Goal: Book appointment/travel/reservation

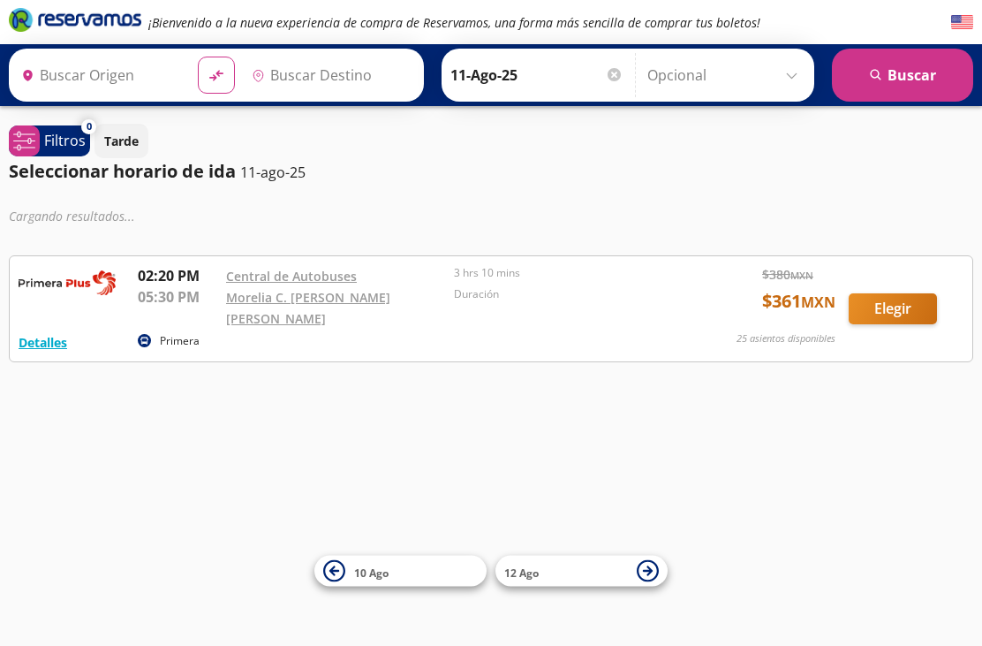
type input "[GEOGRAPHIC_DATA], [GEOGRAPHIC_DATA]"
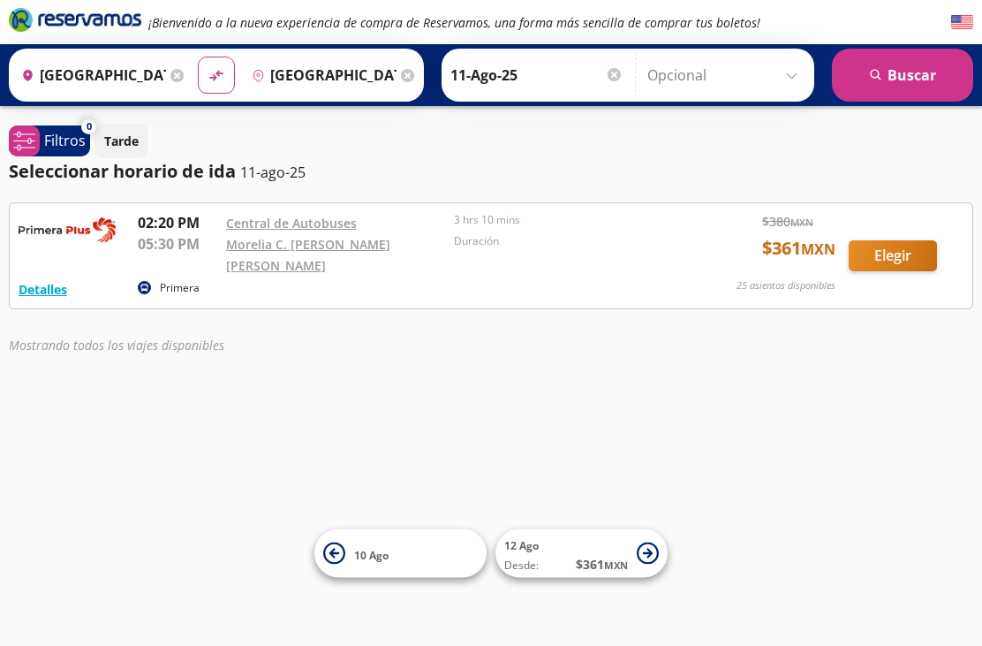
click at [100, 72] on input "[GEOGRAPHIC_DATA], [GEOGRAPHIC_DATA]" at bounding box center [90, 75] width 152 height 44
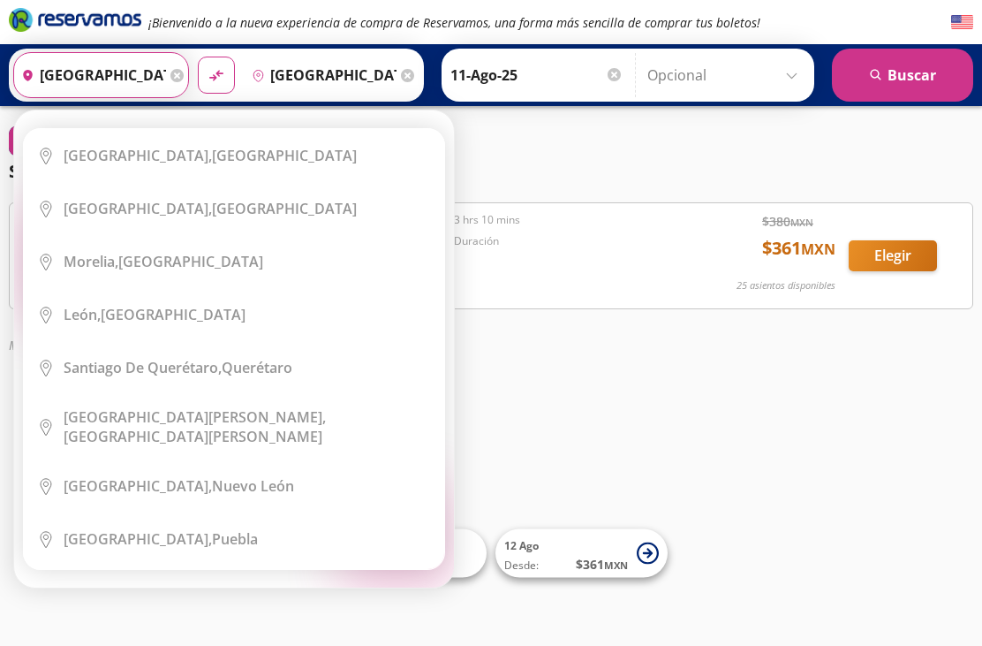
click at [184, 74] on icon at bounding box center [176, 75] width 13 height 13
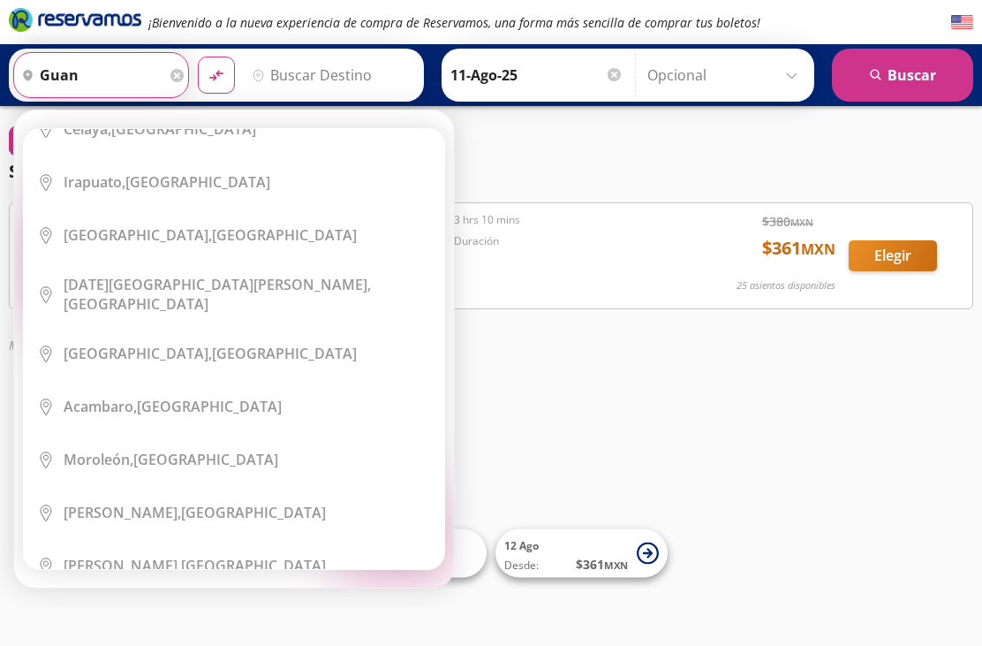
scroll to position [80, 0]
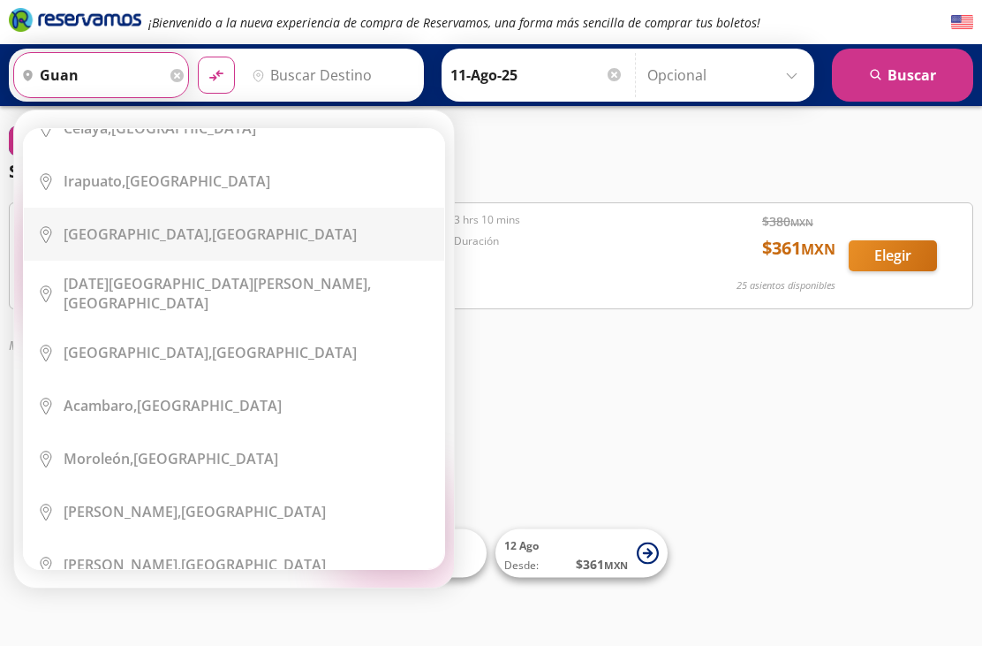
click at [192, 229] on div "[GEOGRAPHIC_DATA], [GEOGRAPHIC_DATA]" at bounding box center [210, 233] width 293 height 19
type input "[GEOGRAPHIC_DATA], [GEOGRAPHIC_DATA]"
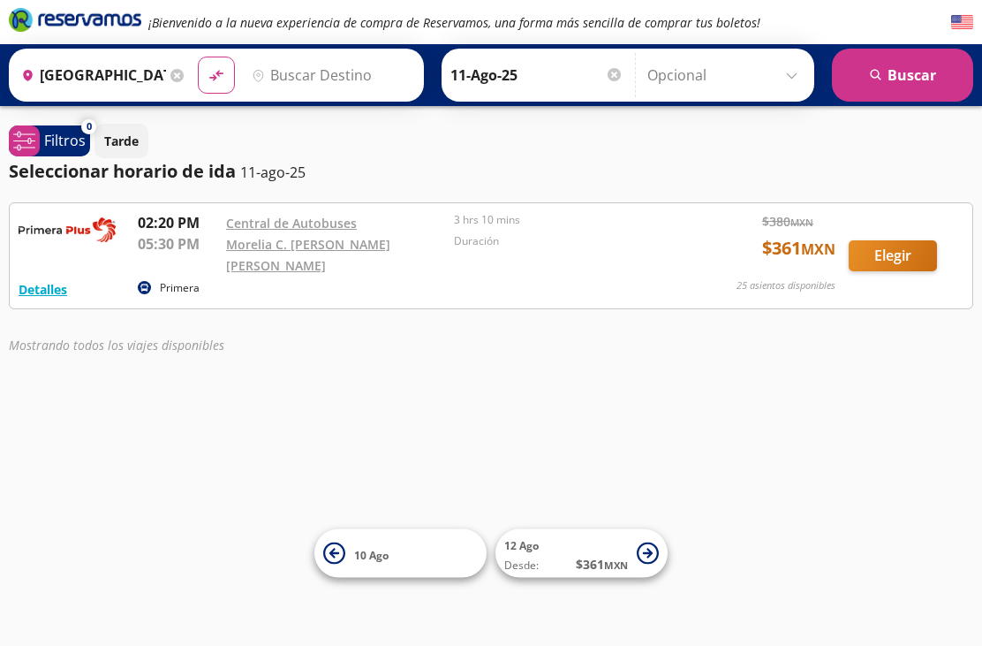
click at [361, 70] on input "Destino" at bounding box center [330, 75] width 170 height 44
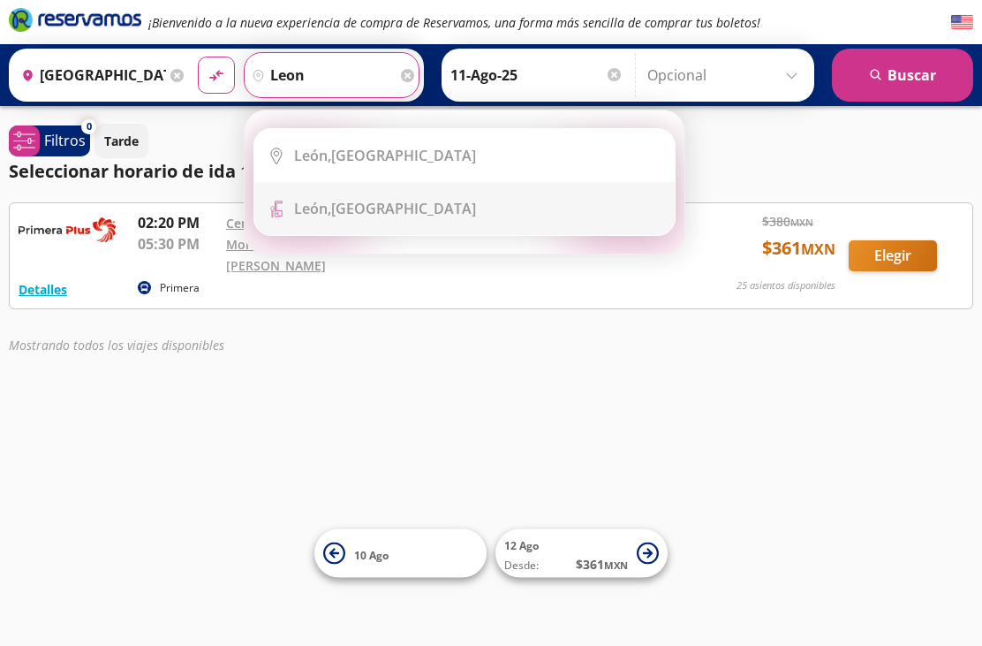
click at [377, 207] on div "[GEOGRAPHIC_DATA], [GEOGRAPHIC_DATA]" at bounding box center [385, 208] width 182 height 19
type input "[GEOGRAPHIC_DATA], [GEOGRAPHIC_DATA]"
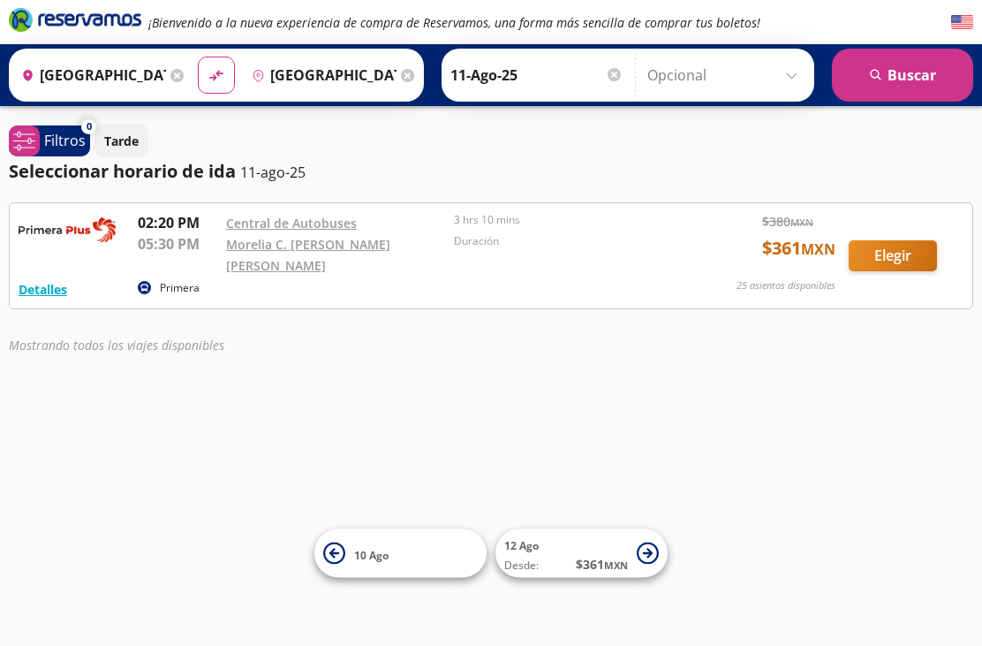
click at [897, 72] on button "search [GEOGRAPHIC_DATA]" at bounding box center [902, 75] width 141 height 53
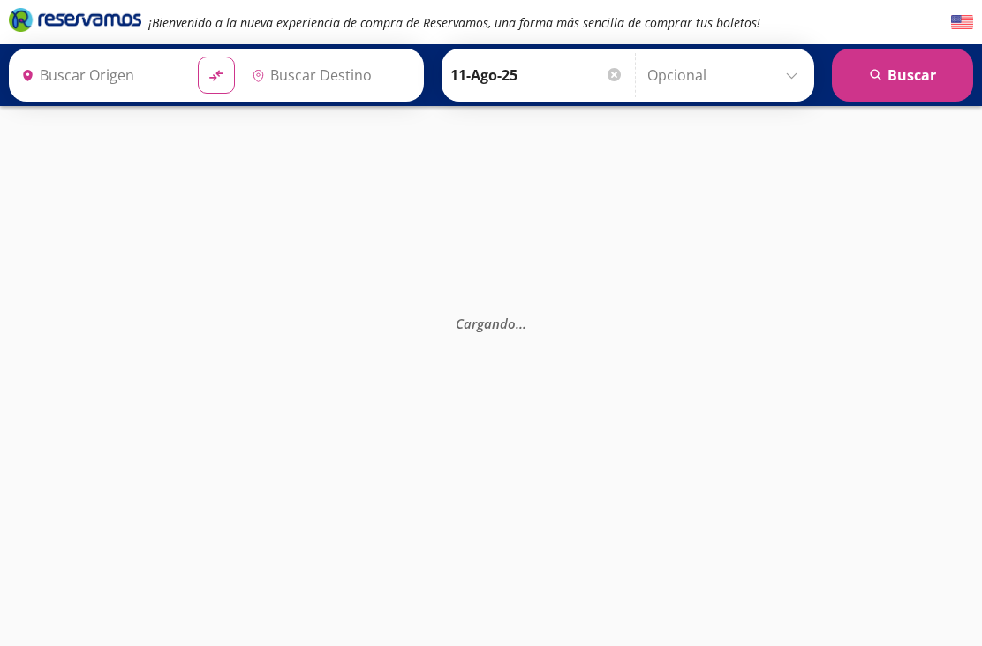
type input "[GEOGRAPHIC_DATA], [GEOGRAPHIC_DATA]"
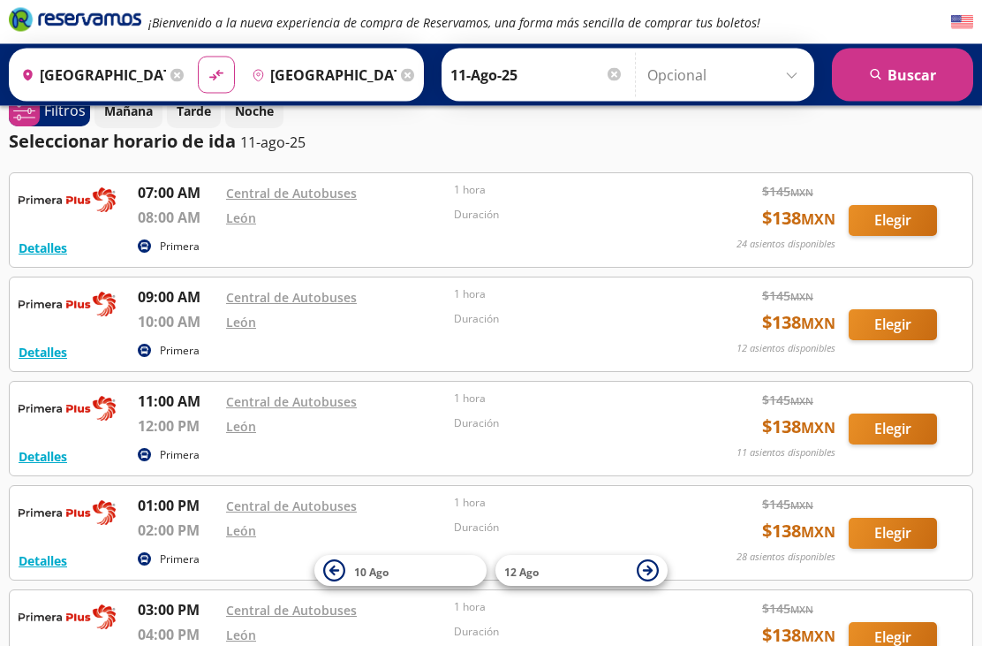
scroll to position [34, 0]
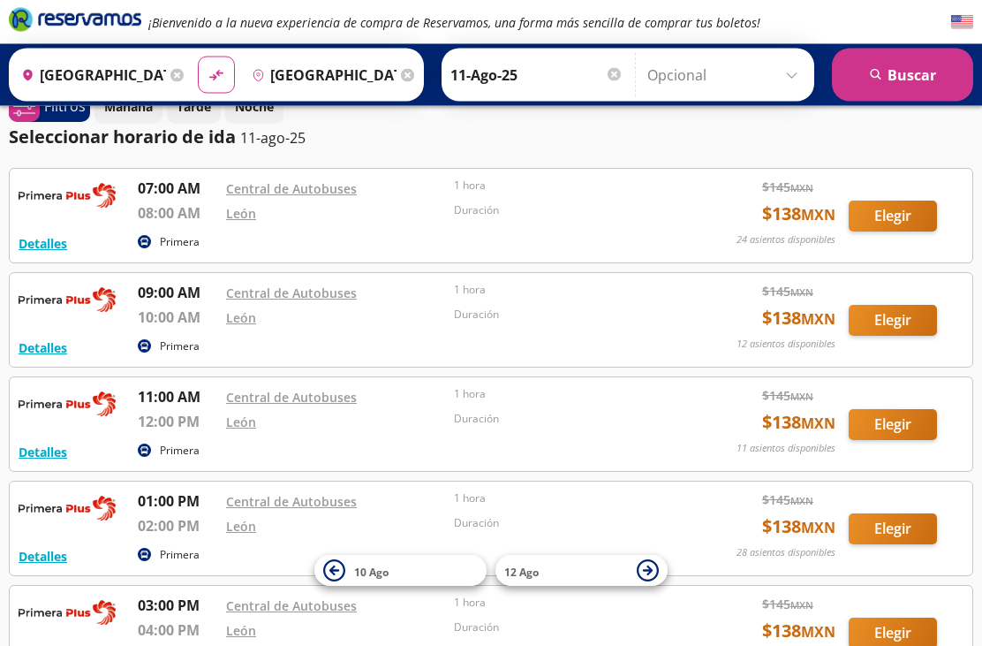
click at [126, 66] on input "[GEOGRAPHIC_DATA], [GEOGRAPHIC_DATA]" at bounding box center [90, 75] width 152 height 44
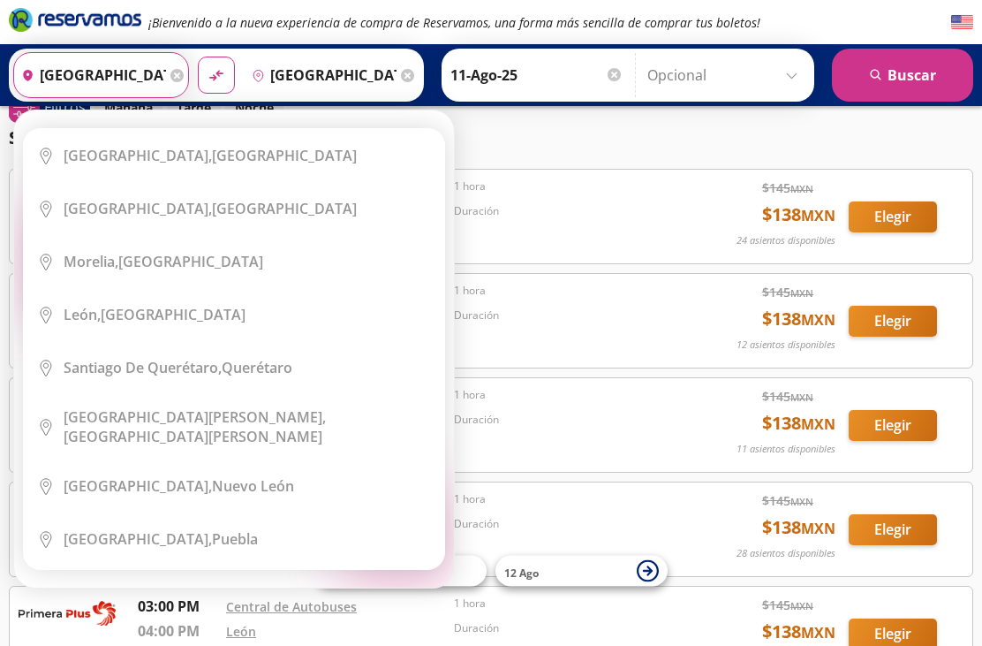
click at [184, 74] on icon at bounding box center [176, 75] width 13 height 13
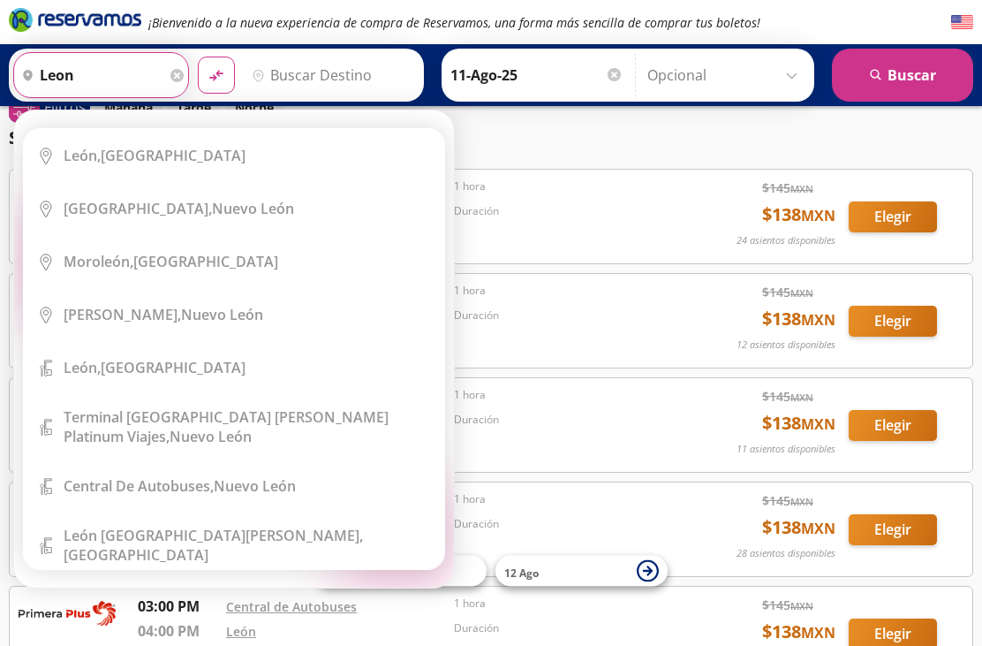
click at [146, 155] on div "[GEOGRAPHIC_DATA], [GEOGRAPHIC_DATA]" at bounding box center [155, 155] width 182 height 19
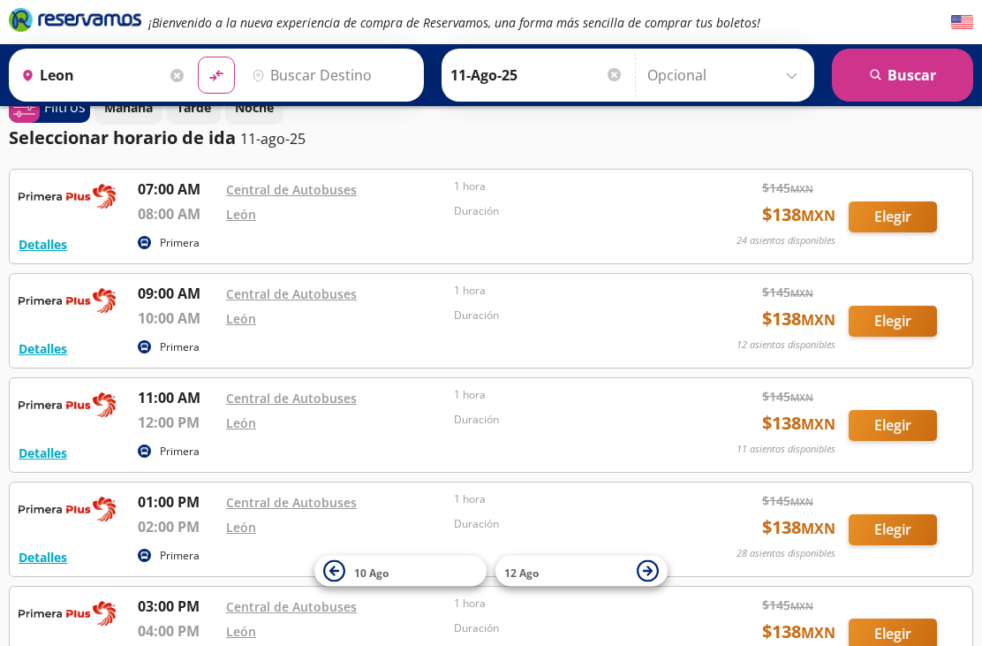
type input "[GEOGRAPHIC_DATA], [GEOGRAPHIC_DATA]"
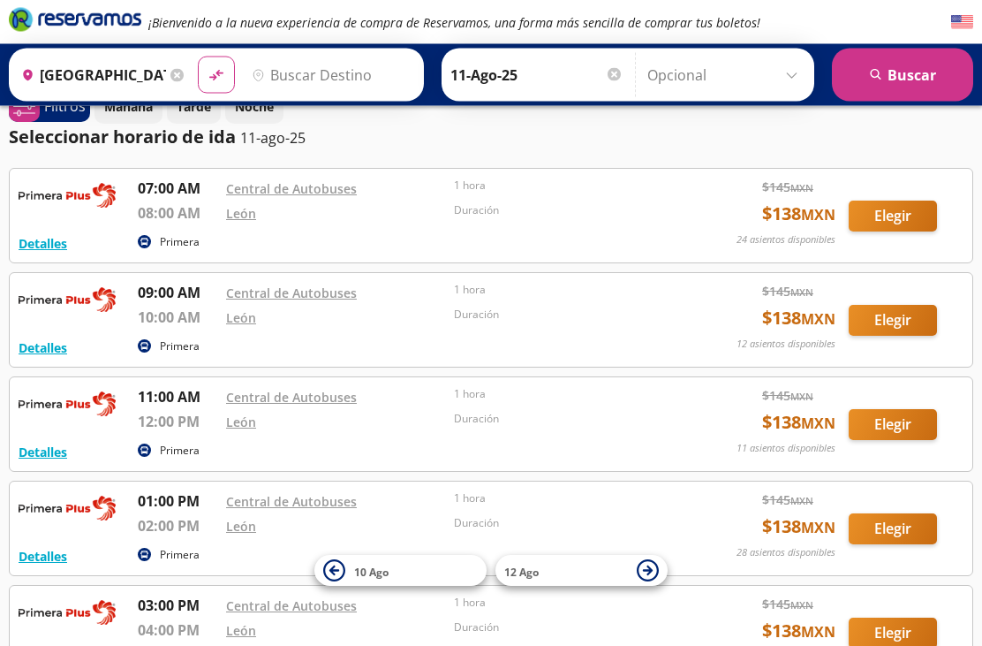
click at [350, 73] on input "Destino" at bounding box center [330, 75] width 170 height 44
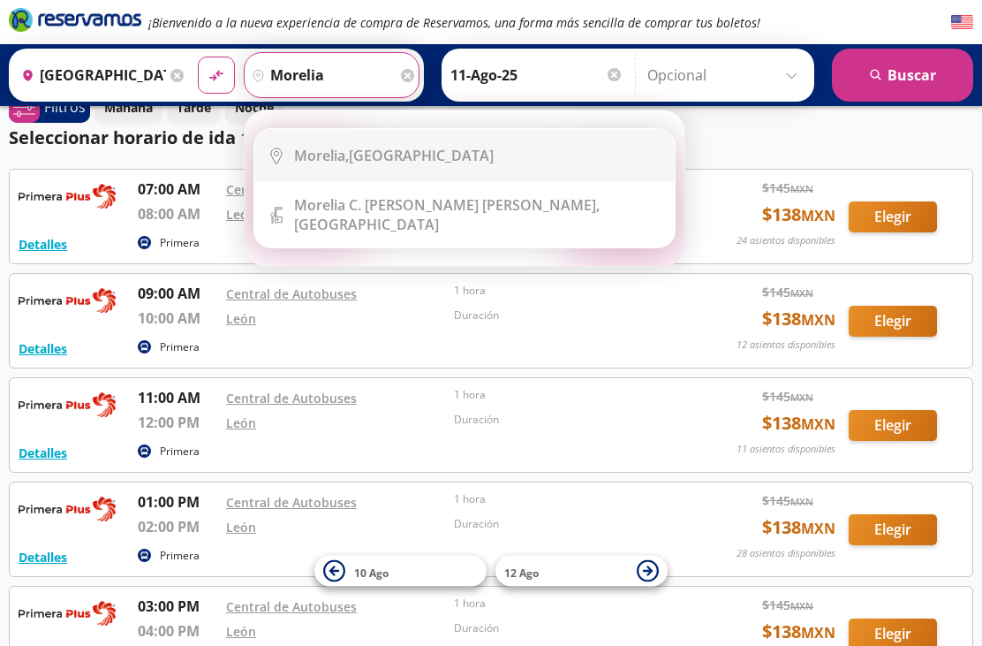
click at [426, 154] on div "[GEOGRAPHIC_DATA], [GEOGRAPHIC_DATA]" at bounding box center [394, 155] width 200 height 19
type input "[GEOGRAPHIC_DATA], [GEOGRAPHIC_DATA]"
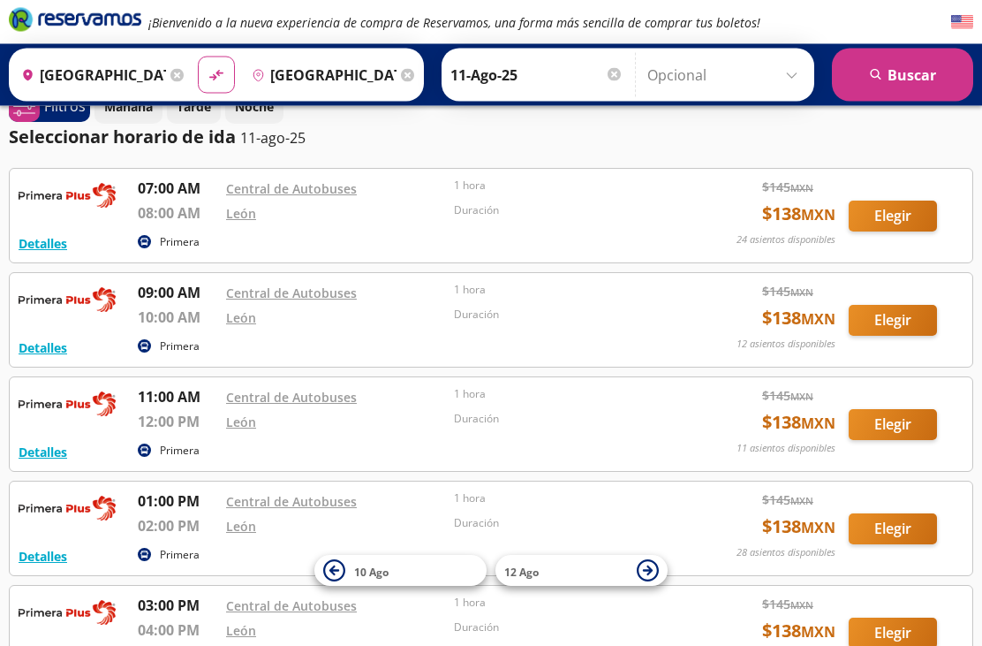
click at [891, 64] on button "search [GEOGRAPHIC_DATA]" at bounding box center [902, 75] width 141 height 53
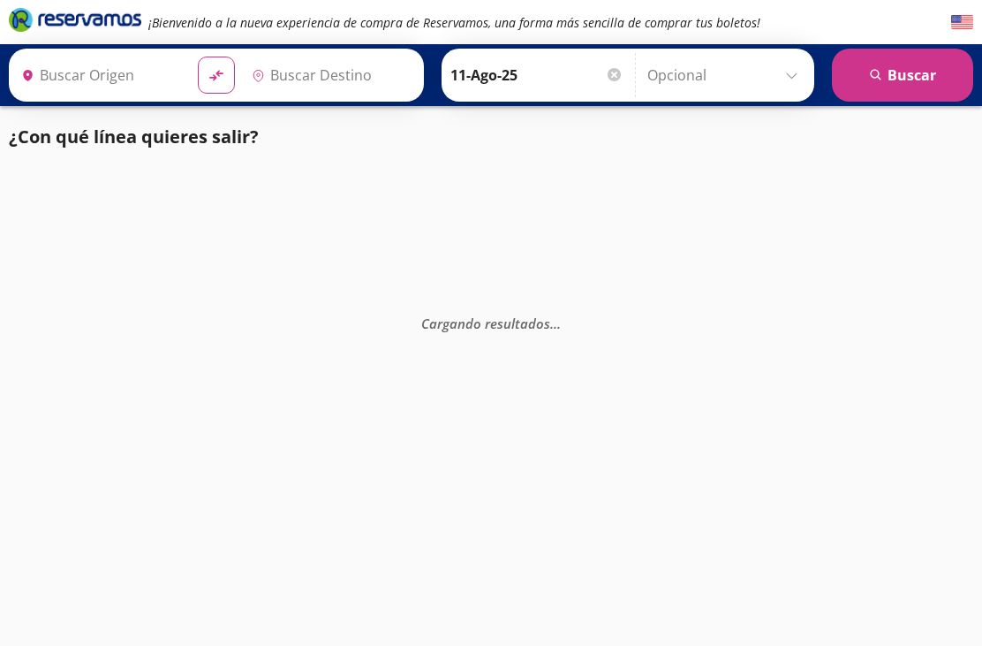
type input "[GEOGRAPHIC_DATA], [GEOGRAPHIC_DATA]"
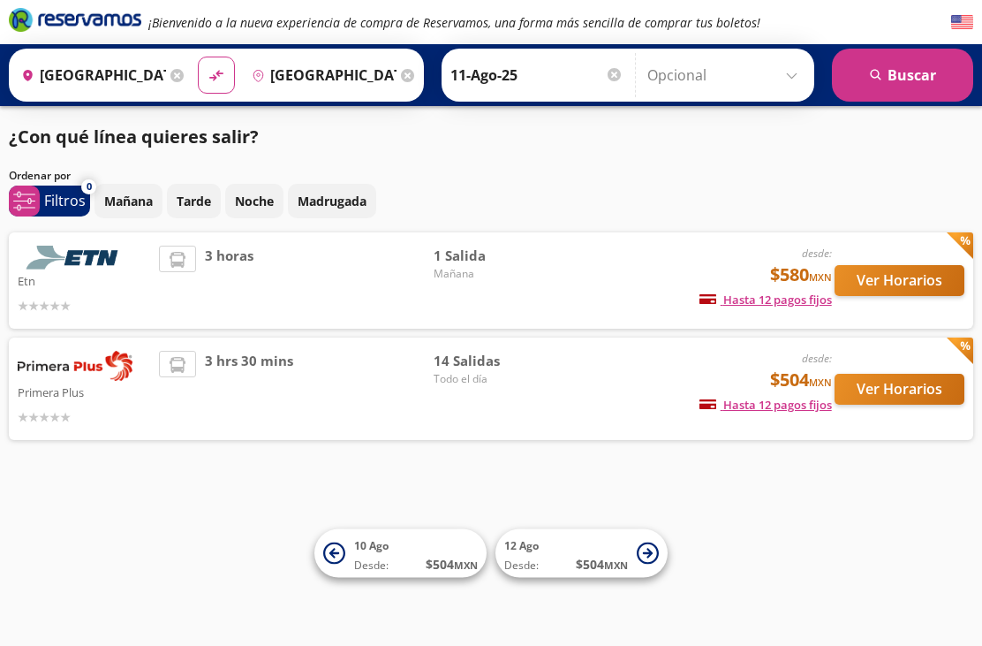
click at [125, 192] on p "Mañana" at bounding box center [128, 201] width 49 height 19
click at [896, 278] on button "Ver Horarios" at bounding box center [899, 280] width 130 height 31
click at [896, 374] on button "Ver Horarios" at bounding box center [899, 389] width 130 height 31
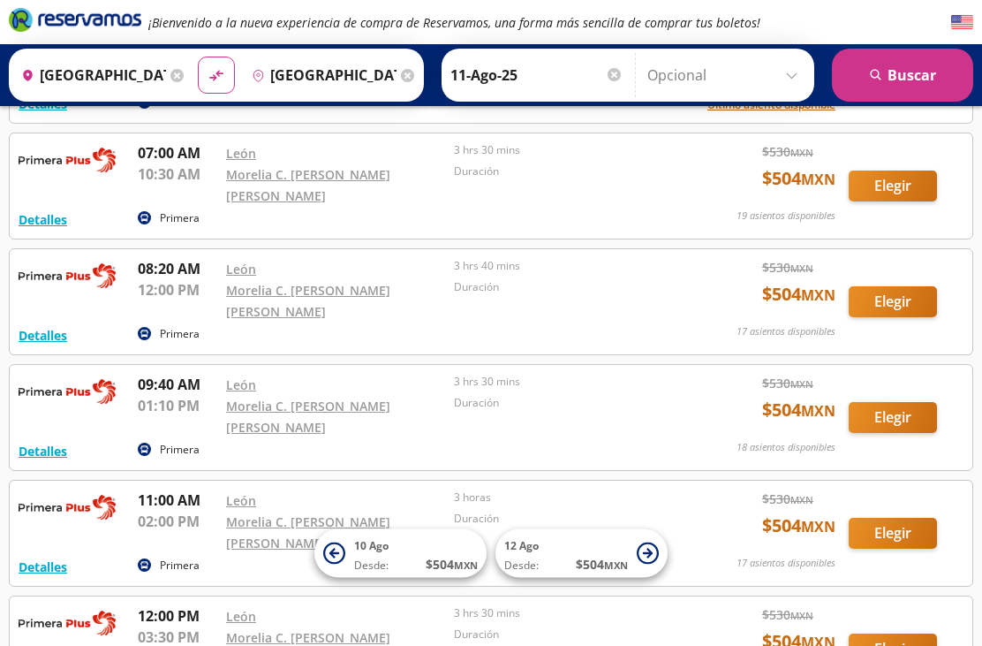
scroll to position [182, 0]
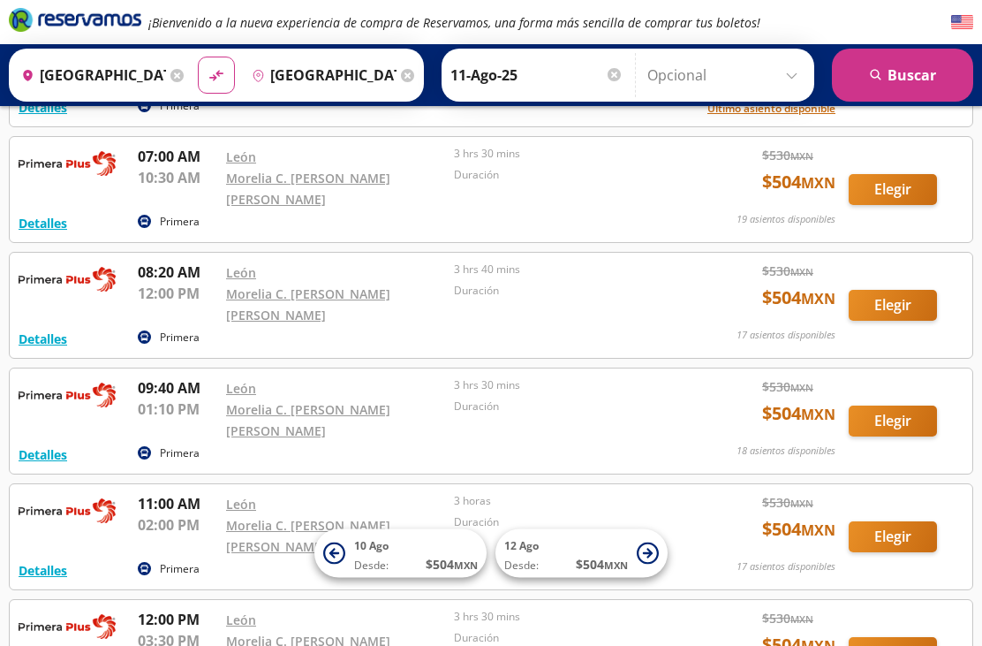
click at [184, 79] on icon at bounding box center [176, 75] width 13 height 13
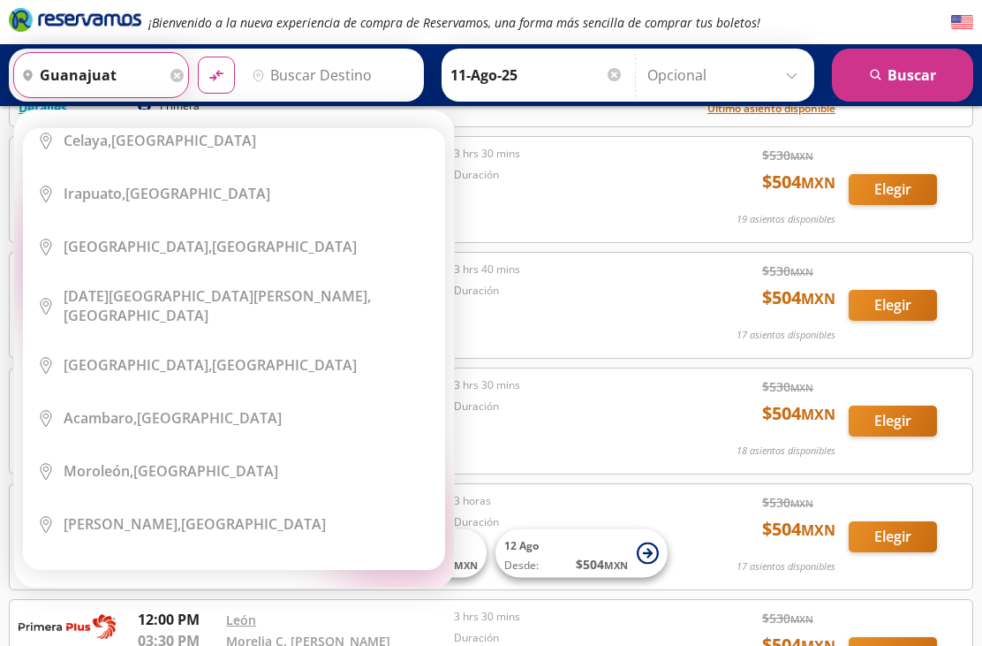
scroll to position [71, 0]
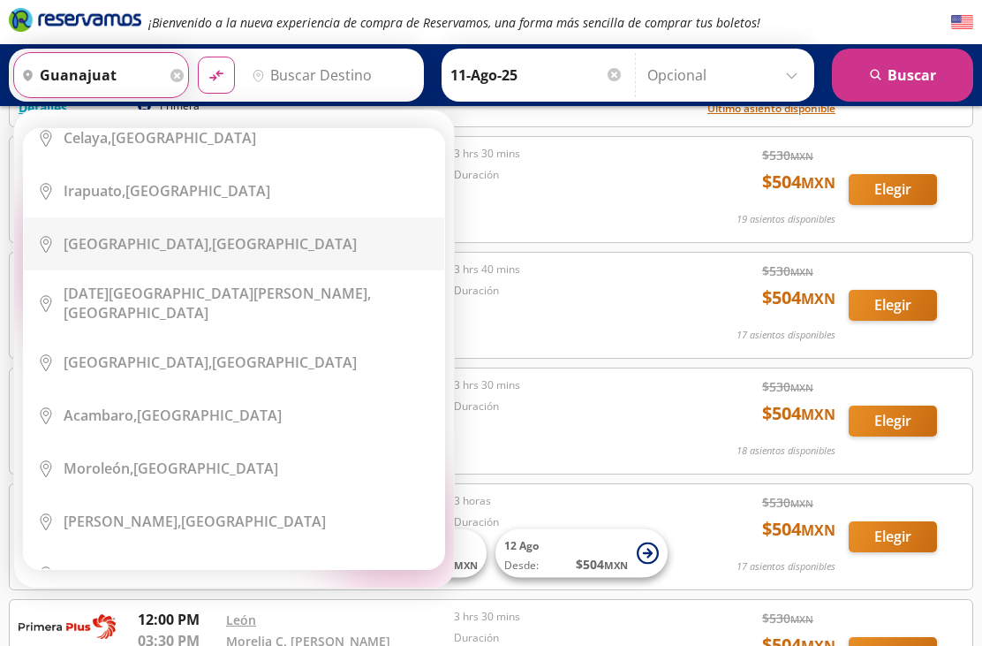
click at [192, 245] on div "[GEOGRAPHIC_DATA], [GEOGRAPHIC_DATA]" at bounding box center [210, 243] width 293 height 19
type input "[GEOGRAPHIC_DATA], [GEOGRAPHIC_DATA]"
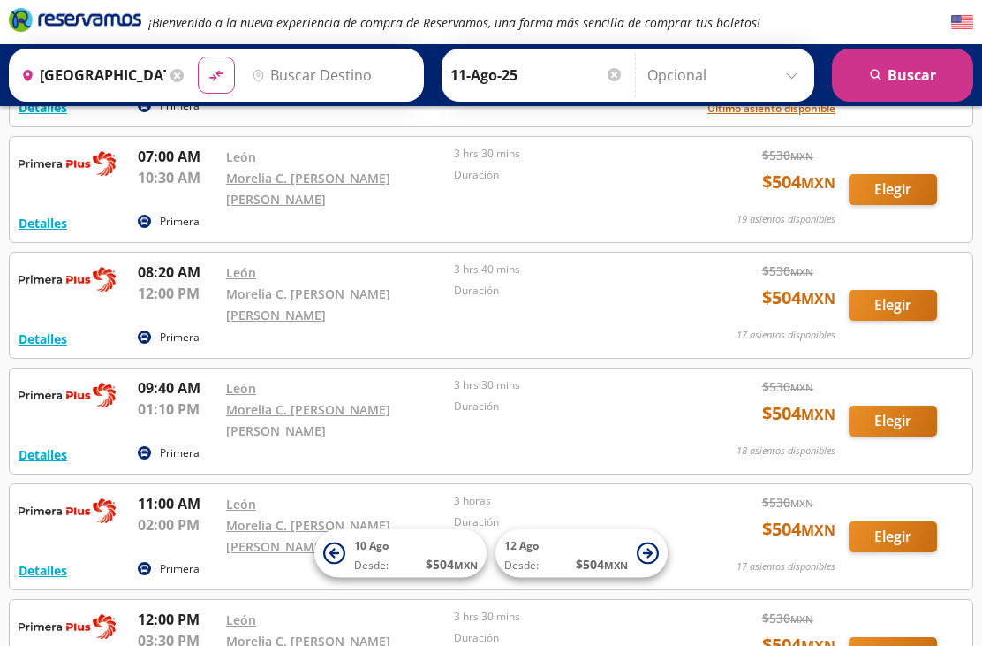
click at [347, 75] on input "Destino" at bounding box center [330, 75] width 170 height 44
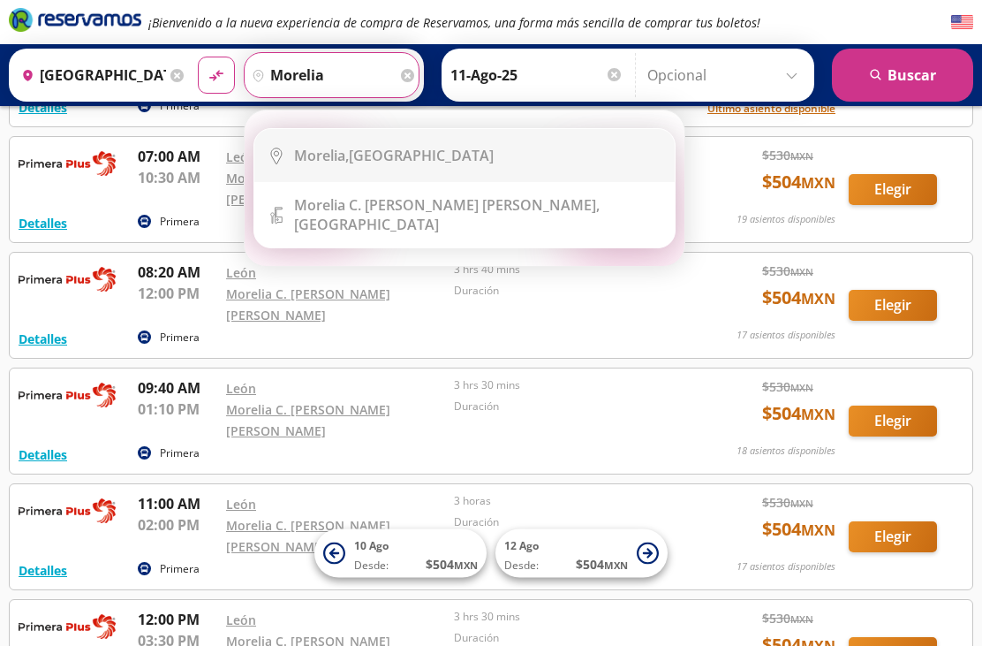
click at [418, 157] on div "[GEOGRAPHIC_DATA], [GEOGRAPHIC_DATA]" at bounding box center [394, 155] width 200 height 19
type input "[GEOGRAPHIC_DATA], [GEOGRAPHIC_DATA]"
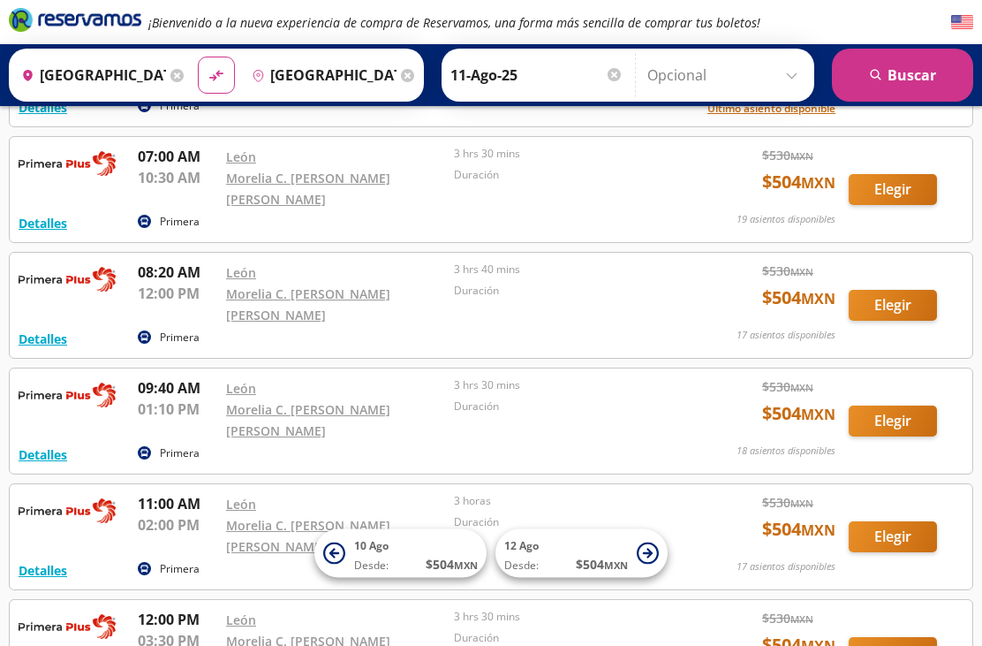
click at [910, 67] on button "search [GEOGRAPHIC_DATA]" at bounding box center [902, 75] width 141 height 53
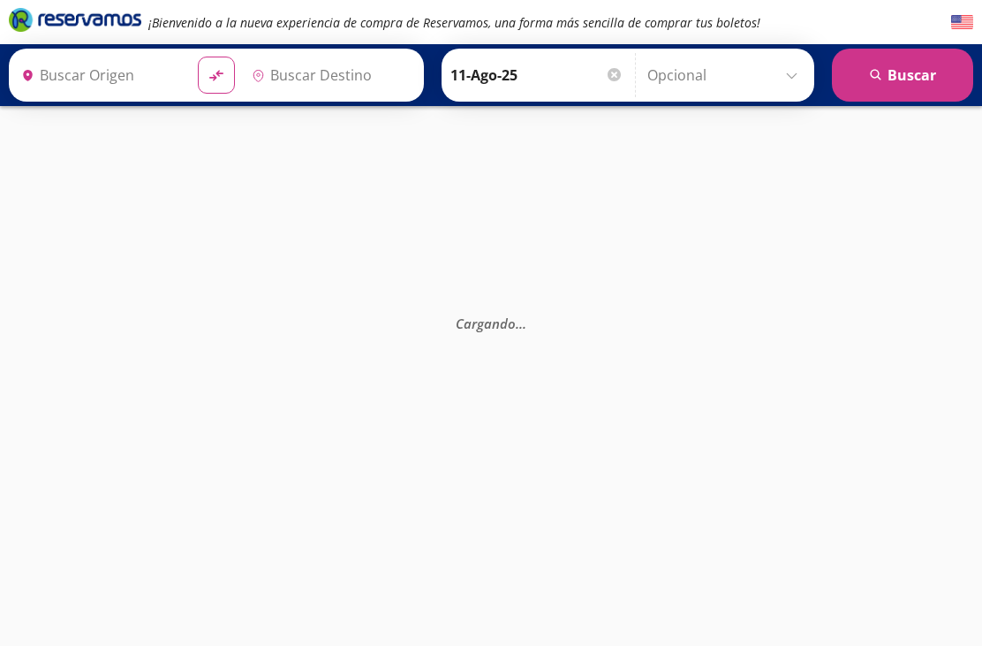
type input "[GEOGRAPHIC_DATA], [GEOGRAPHIC_DATA]"
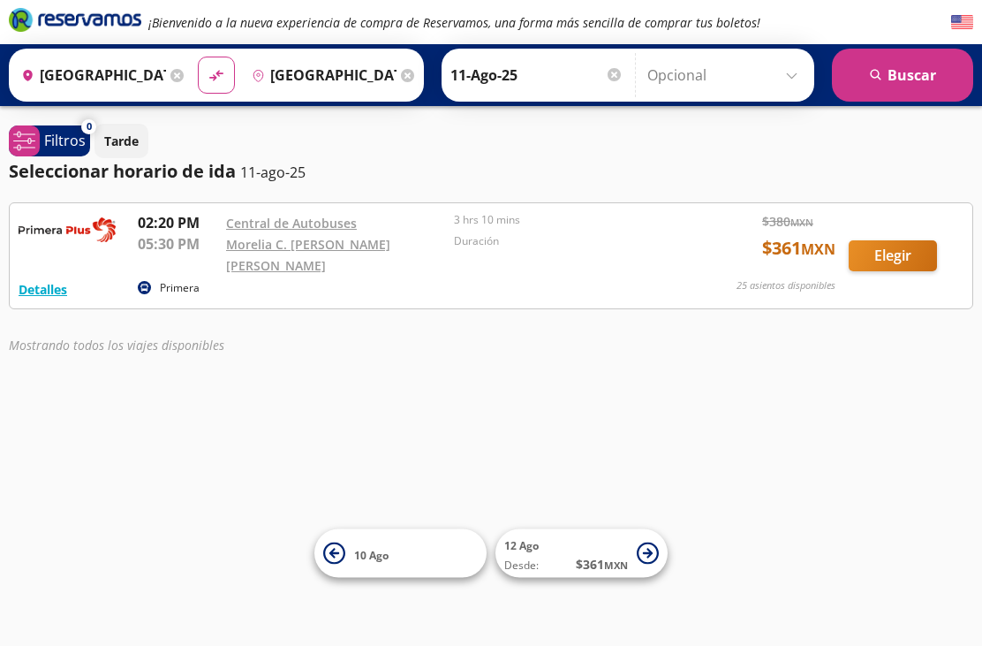
click at [166, 69] on input "[GEOGRAPHIC_DATA], [GEOGRAPHIC_DATA]" at bounding box center [90, 75] width 152 height 44
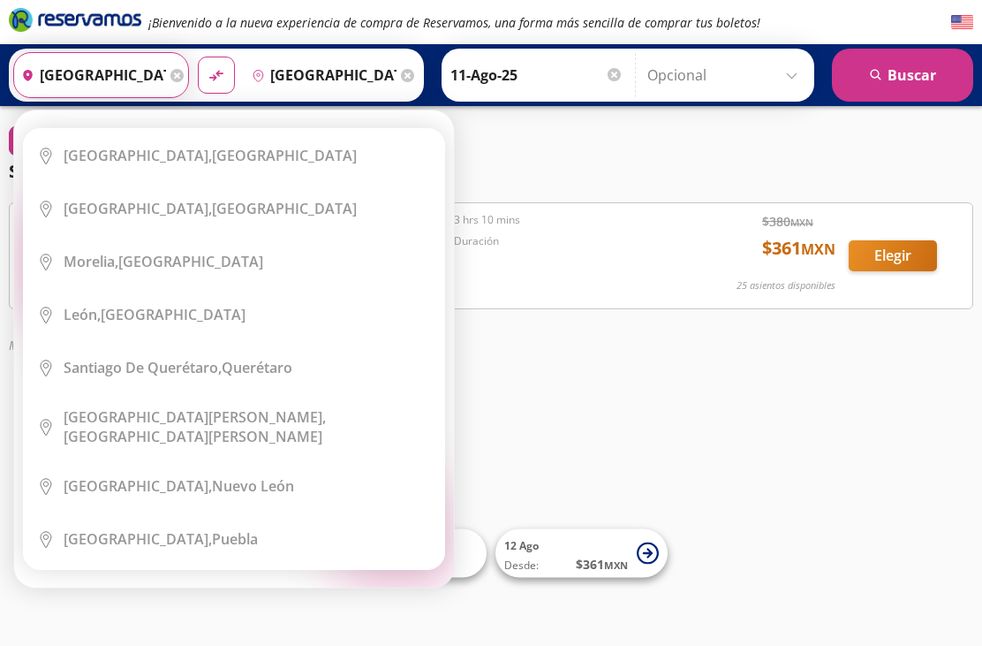
click at [184, 69] on icon at bounding box center [176, 75] width 13 height 13
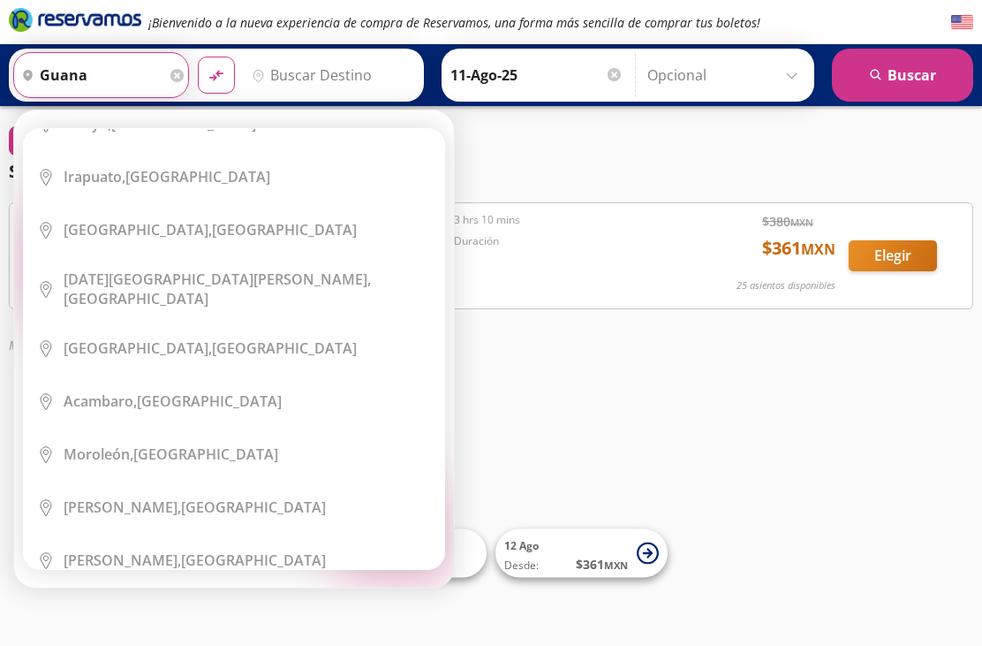
scroll to position [83, 0]
click at [200, 232] on div "[GEOGRAPHIC_DATA], [GEOGRAPHIC_DATA]" at bounding box center [210, 231] width 293 height 19
type input "[GEOGRAPHIC_DATA], [GEOGRAPHIC_DATA]"
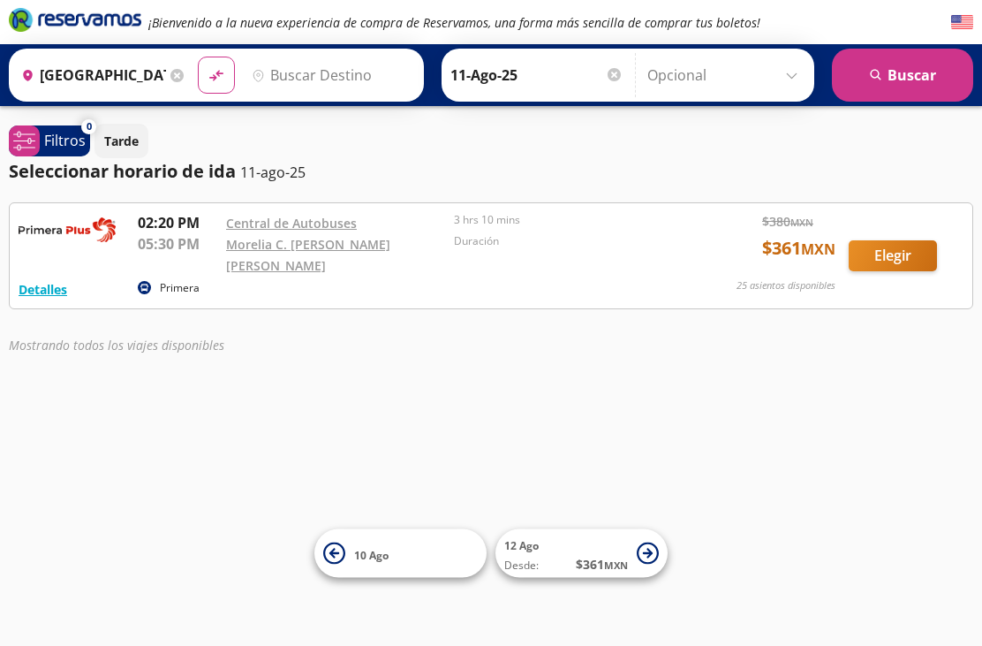
click at [361, 74] on input "Destino" at bounding box center [330, 75] width 170 height 44
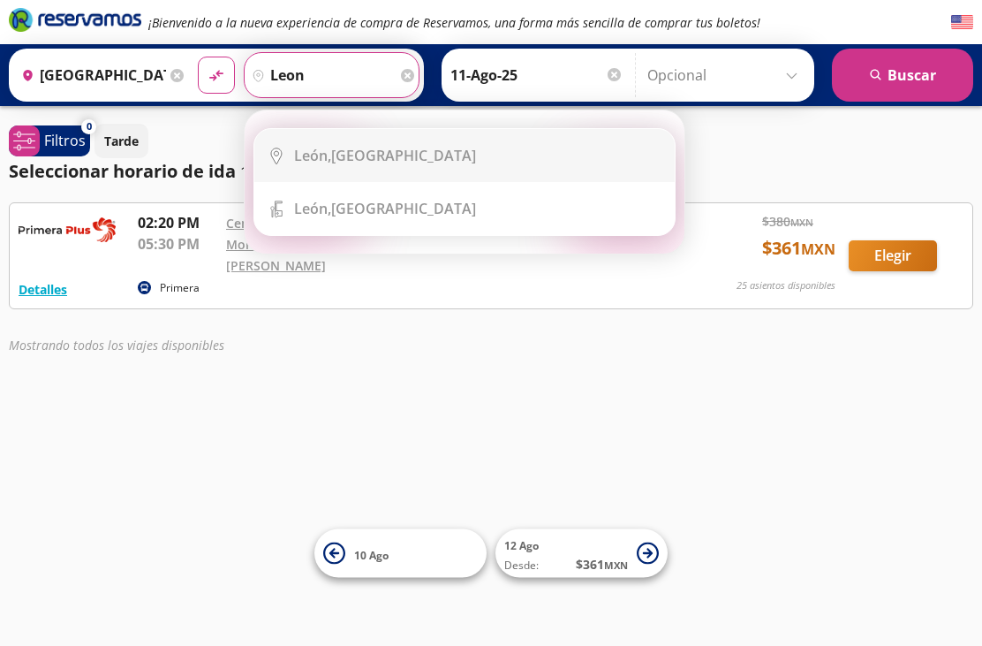
click at [397, 156] on div "[GEOGRAPHIC_DATA], [GEOGRAPHIC_DATA]" at bounding box center [385, 155] width 182 height 19
type input "[GEOGRAPHIC_DATA], [GEOGRAPHIC_DATA]"
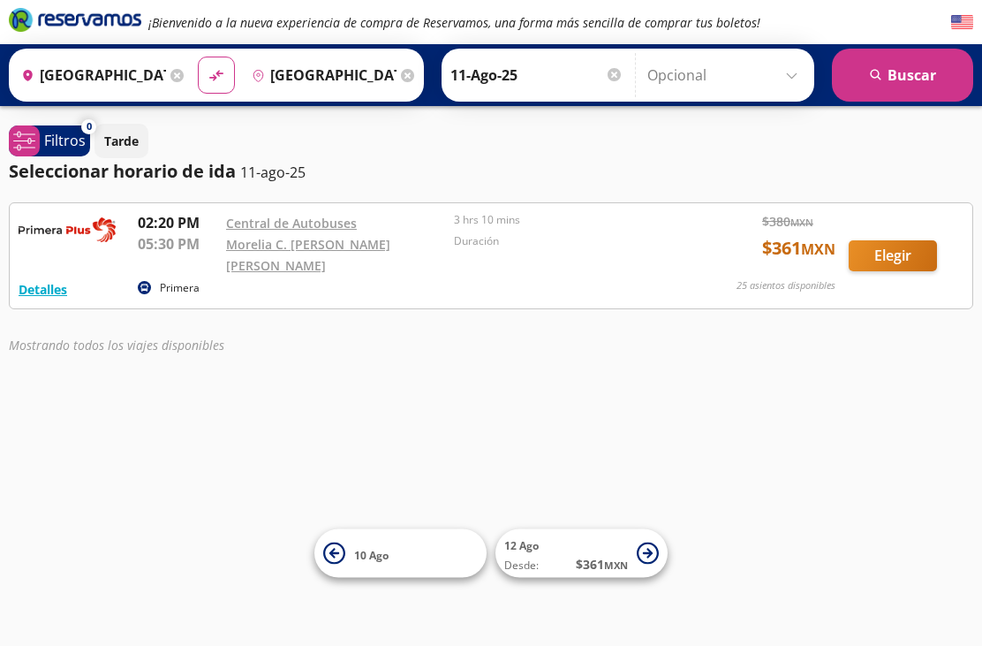
click at [910, 75] on button "search [GEOGRAPHIC_DATA]" at bounding box center [902, 75] width 141 height 53
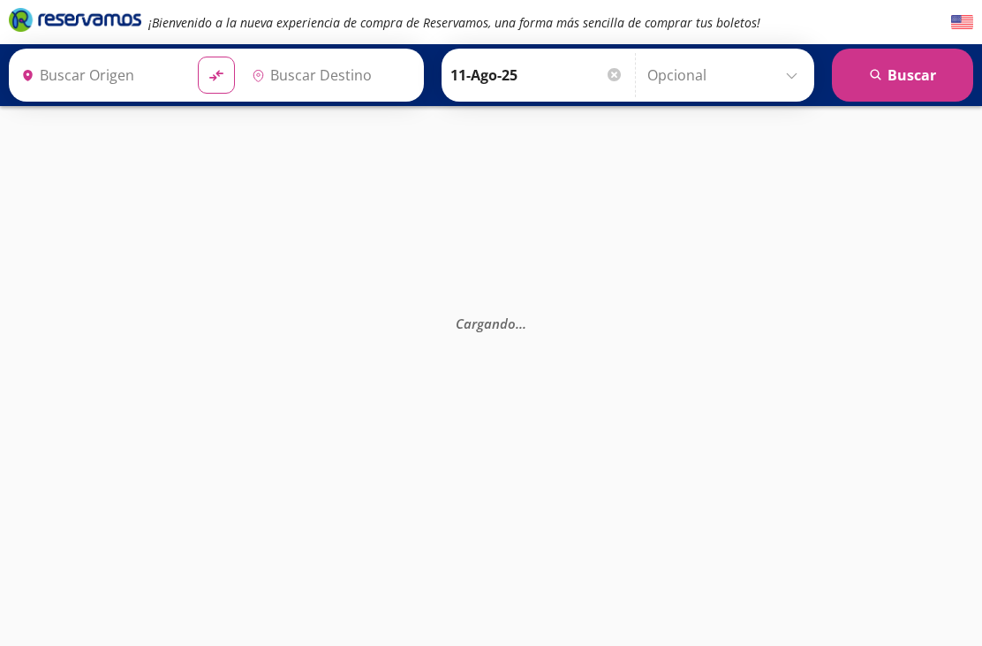
type input "[GEOGRAPHIC_DATA], [GEOGRAPHIC_DATA]"
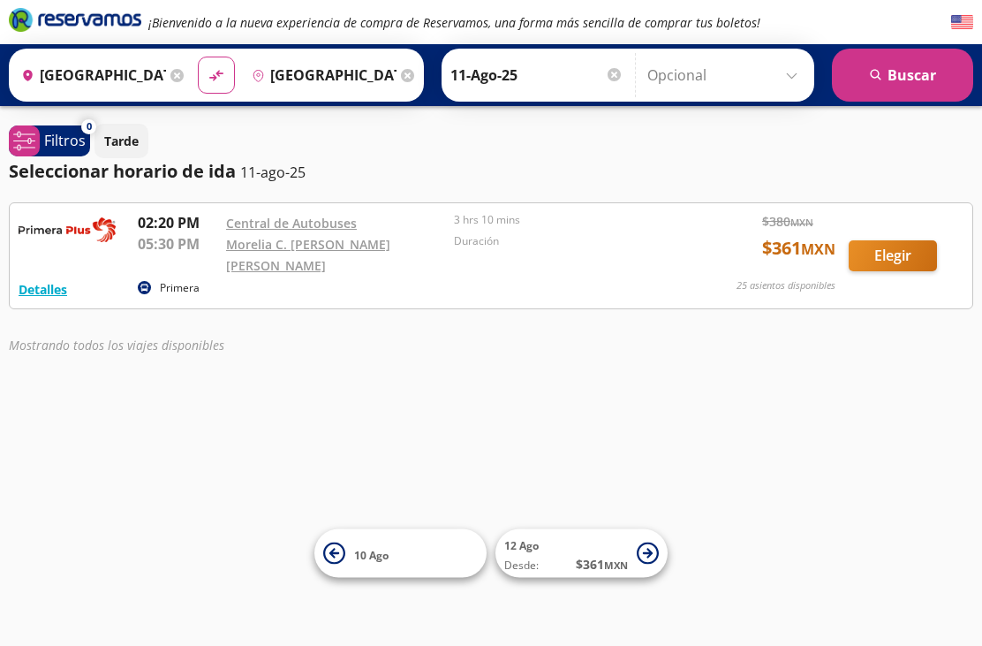
click at [184, 73] on icon at bounding box center [176, 75] width 13 height 13
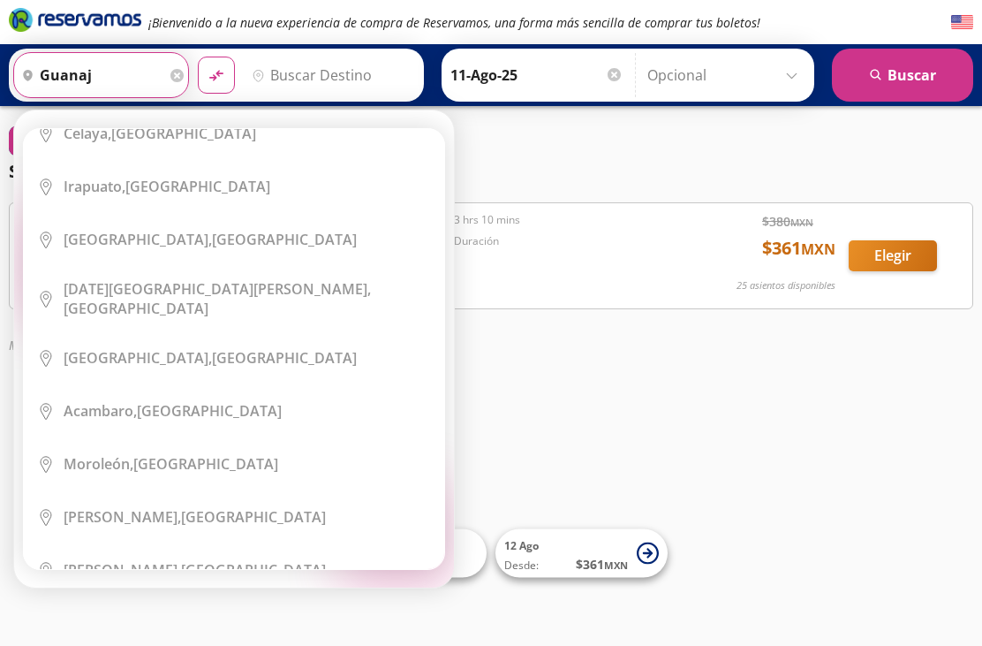
scroll to position [82, 0]
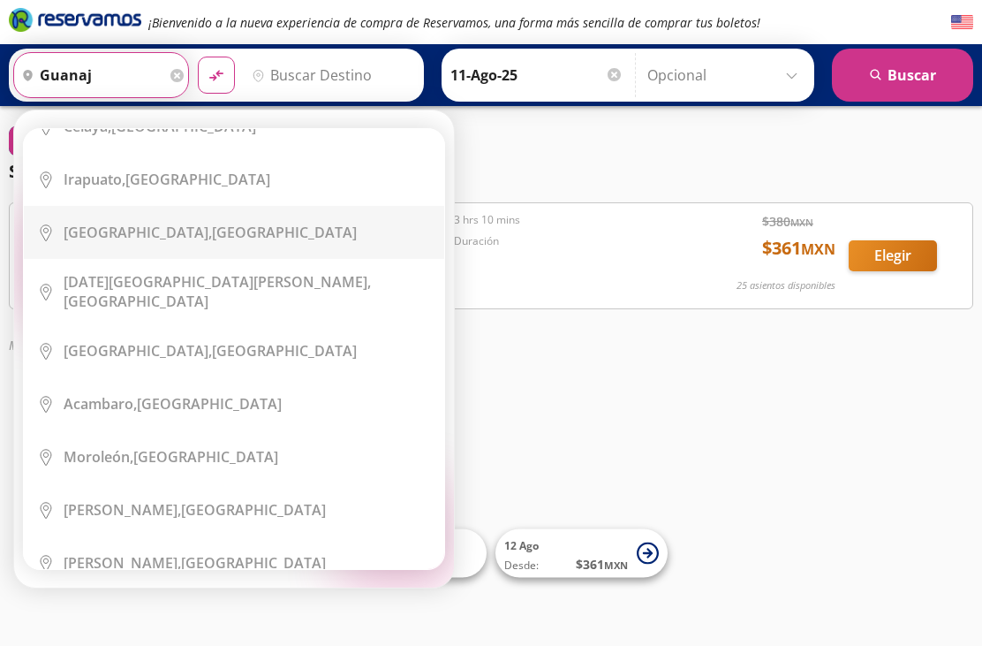
click at [204, 235] on div "[GEOGRAPHIC_DATA], [GEOGRAPHIC_DATA]" at bounding box center [210, 232] width 293 height 19
type input "[GEOGRAPHIC_DATA], [GEOGRAPHIC_DATA]"
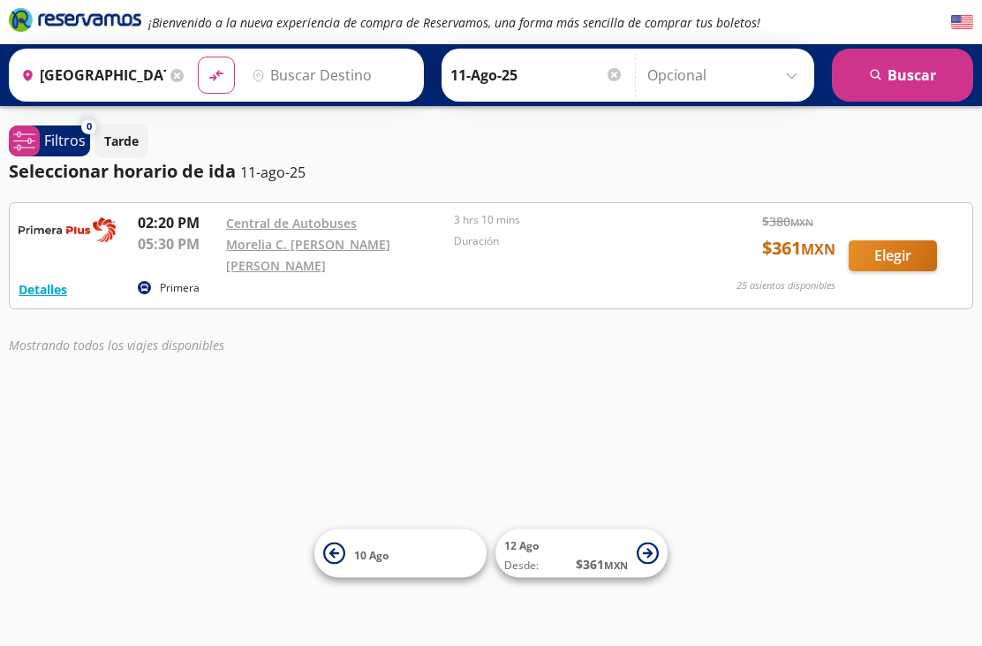
click at [374, 66] on input "Destino" at bounding box center [330, 75] width 170 height 44
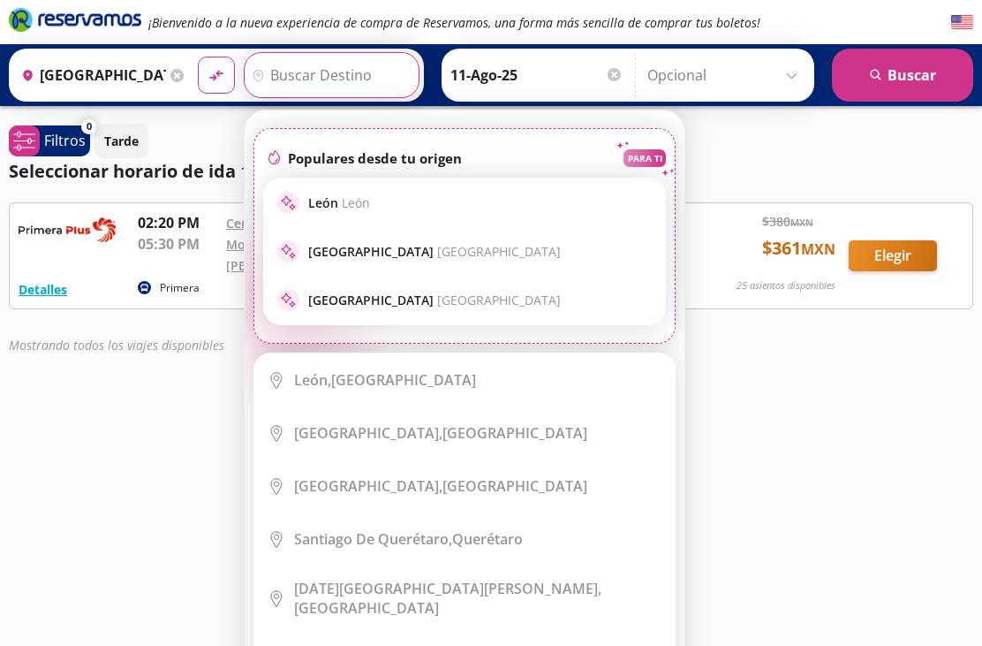
click at [364, 197] on p "[PERSON_NAME]" at bounding box center [339, 202] width 62 height 17
type input "[GEOGRAPHIC_DATA], [GEOGRAPHIC_DATA]"
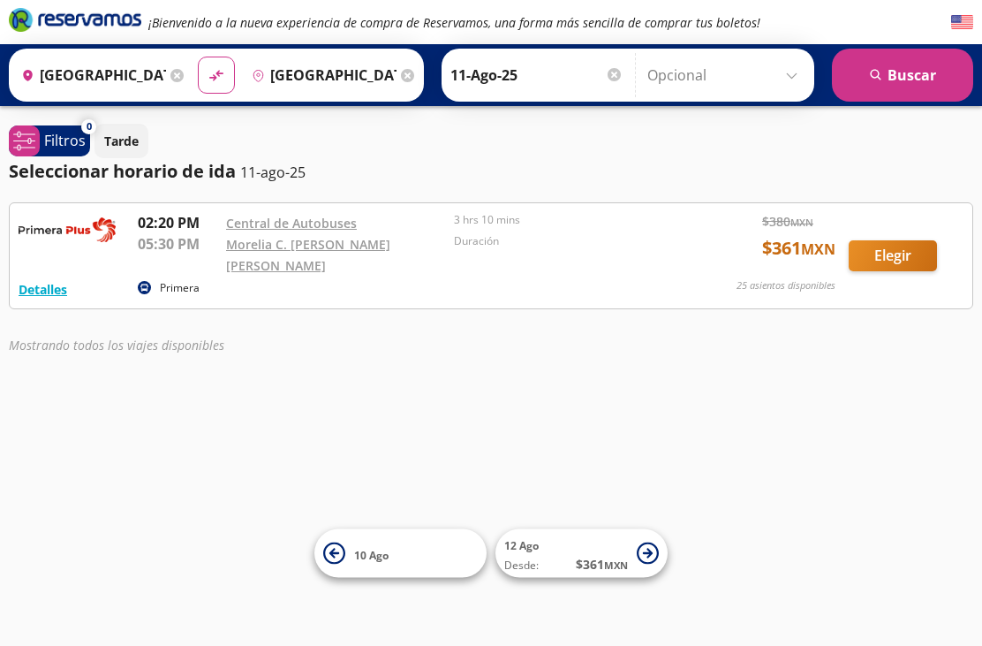
click at [897, 66] on button "search [GEOGRAPHIC_DATA]" at bounding box center [902, 75] width 141 height 53
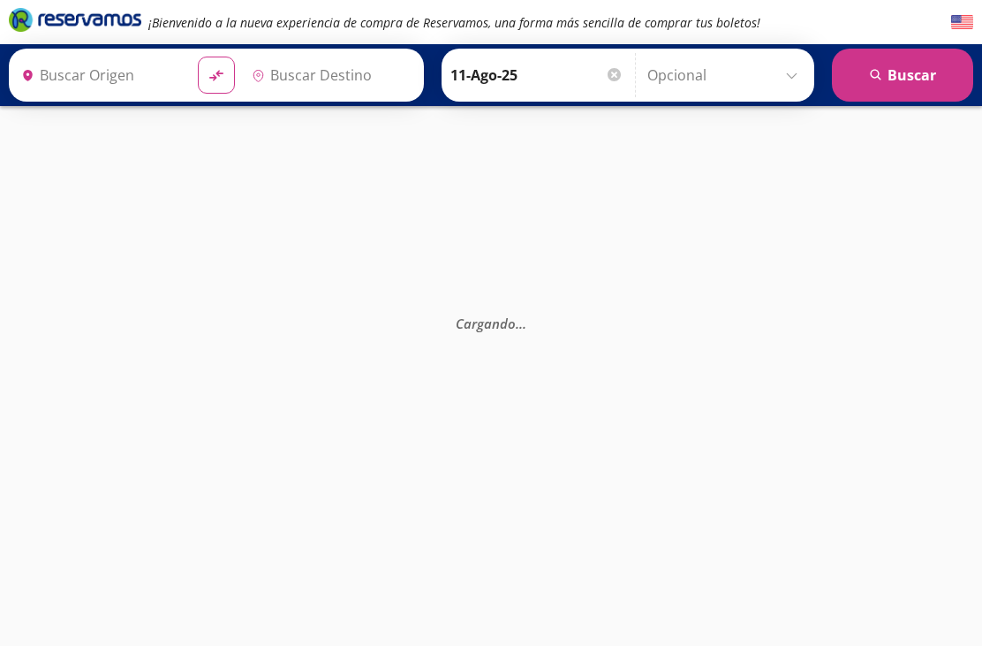
type input "[GEOGRAPHIC_DATA], [GEOGRAPHIC_DATA]"
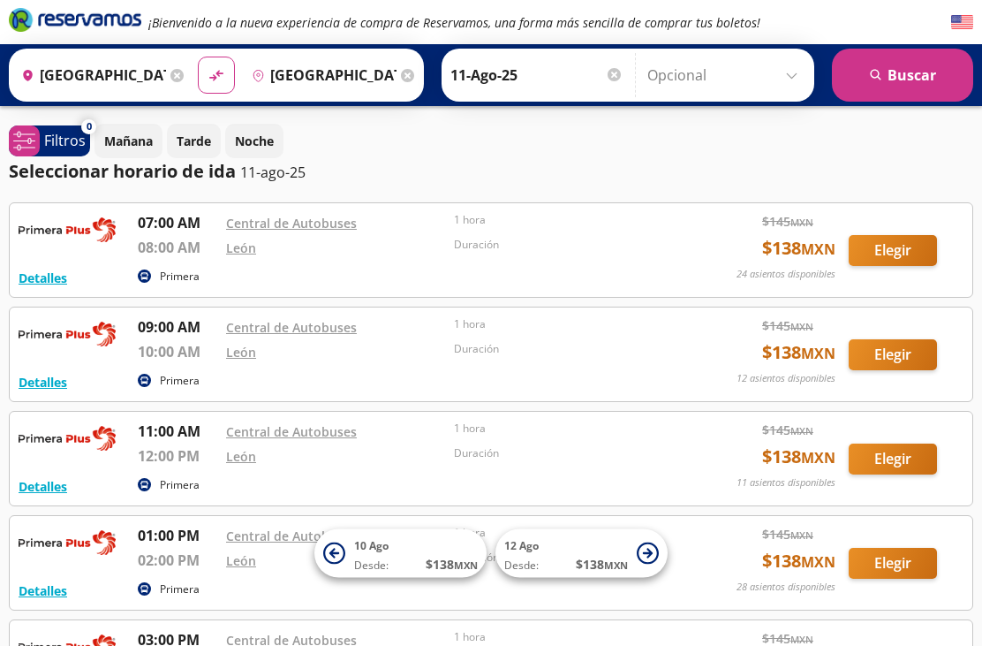
click at [166, 70] on input "[GEOGRAPHIC_DATA], [GEOGRAPHIC_DATA]" at bounding box center [90, 75] width 152 height 44
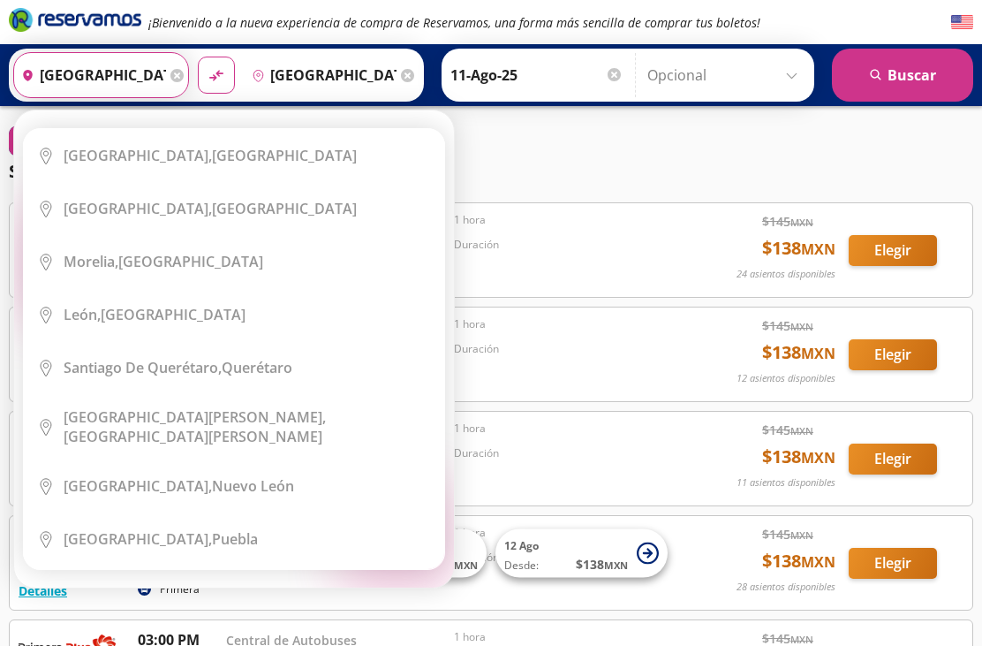
click at [184, 78] on icon at bounding box center [176, 75] width 13 height 13
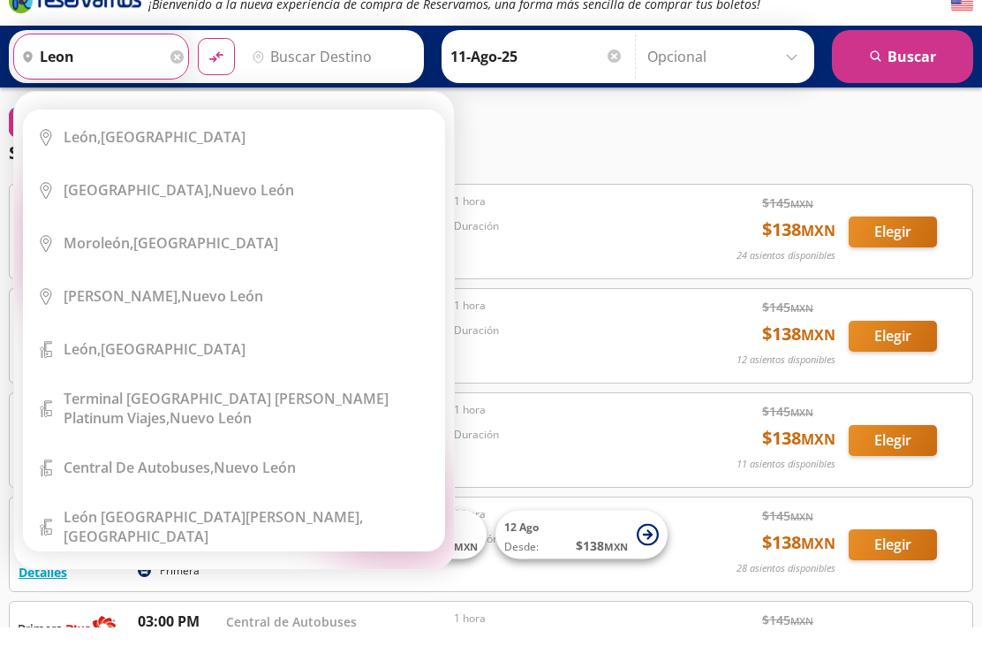
click at [155, 146] on div "[GEOGRAPHIC_DATA], [GEOGRAPHIC_DATA]" at bounding box center [155, 155] width 182 height 19
type input "[GEOGRAPHIC_DATA], [GEOGRAPHIC_DATA]"
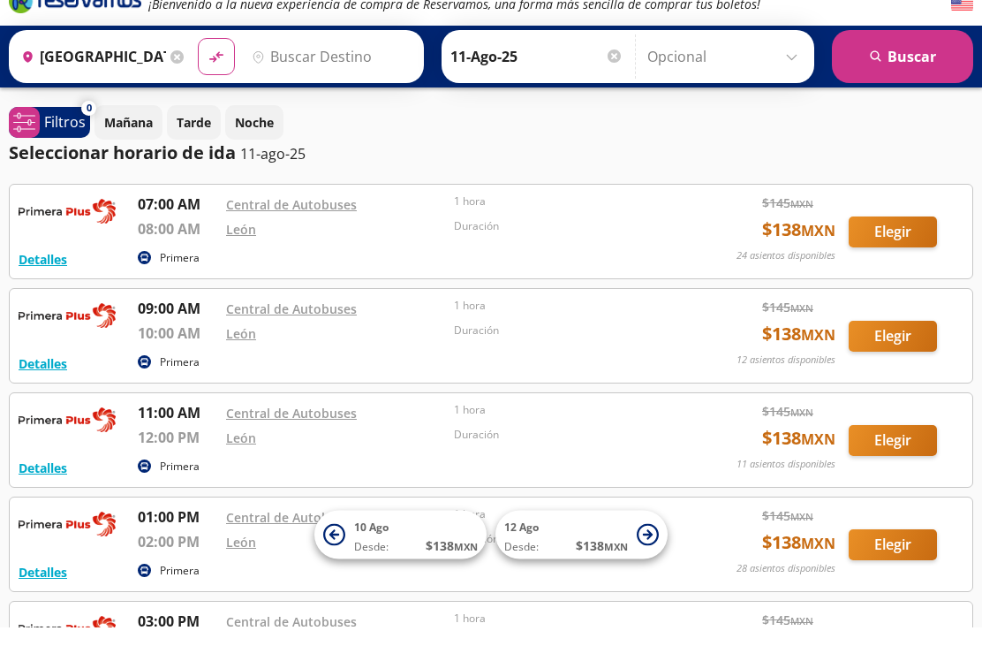
scroll to position [19, 0]
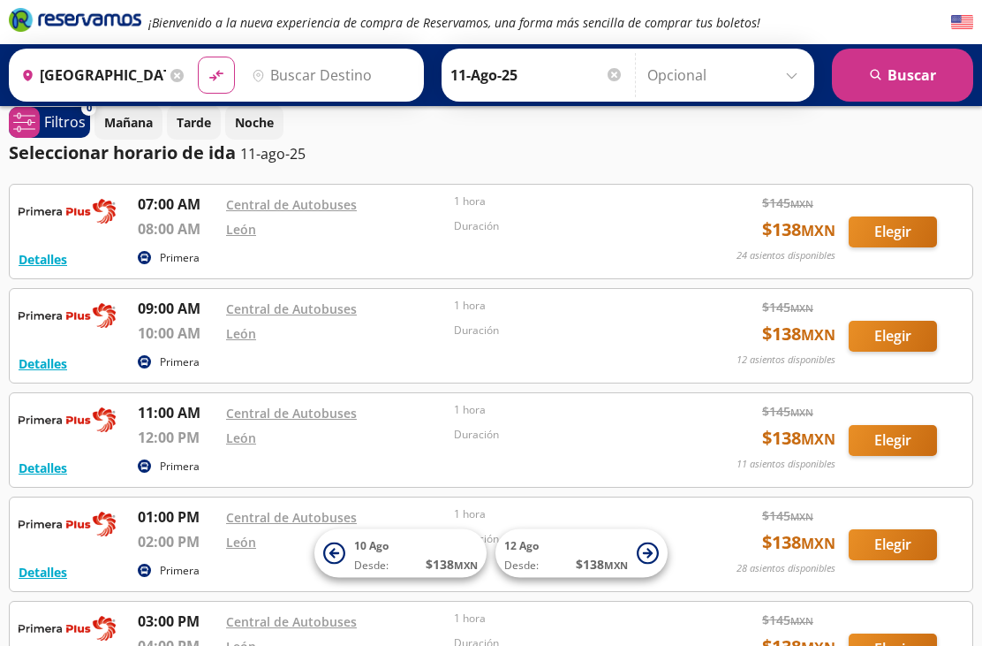
click at [336, 69] on input "Destino" at bounding box center [330, 75] width 170 height 44
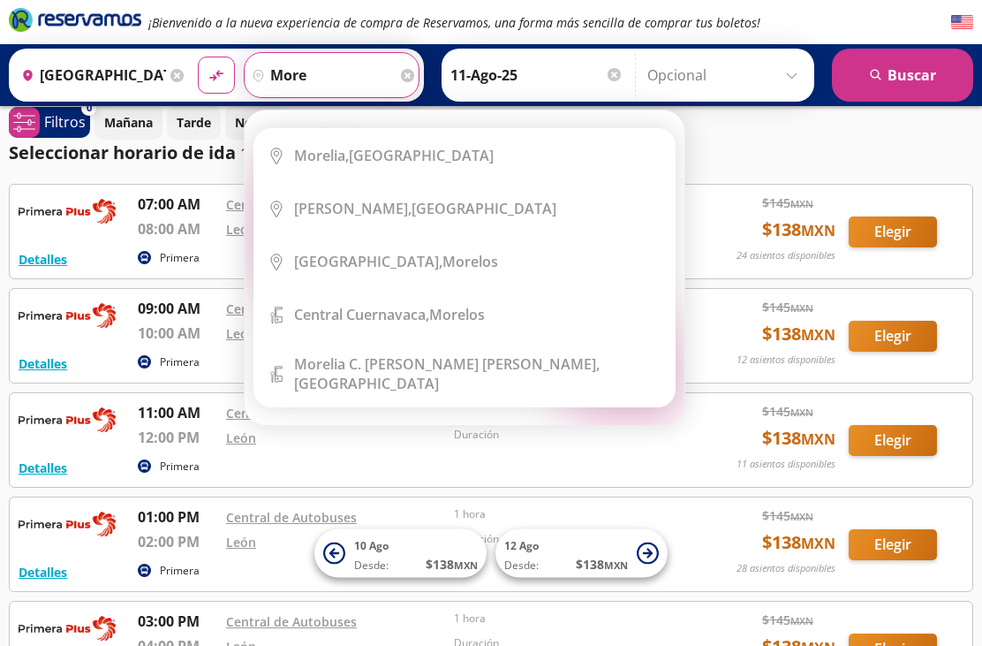
click at [419, 153] on div "[GEOGRAPHIC_DATA], [GEOGRAPHIC_DATA]" at bounding box center [394, 155] width 200 height 19
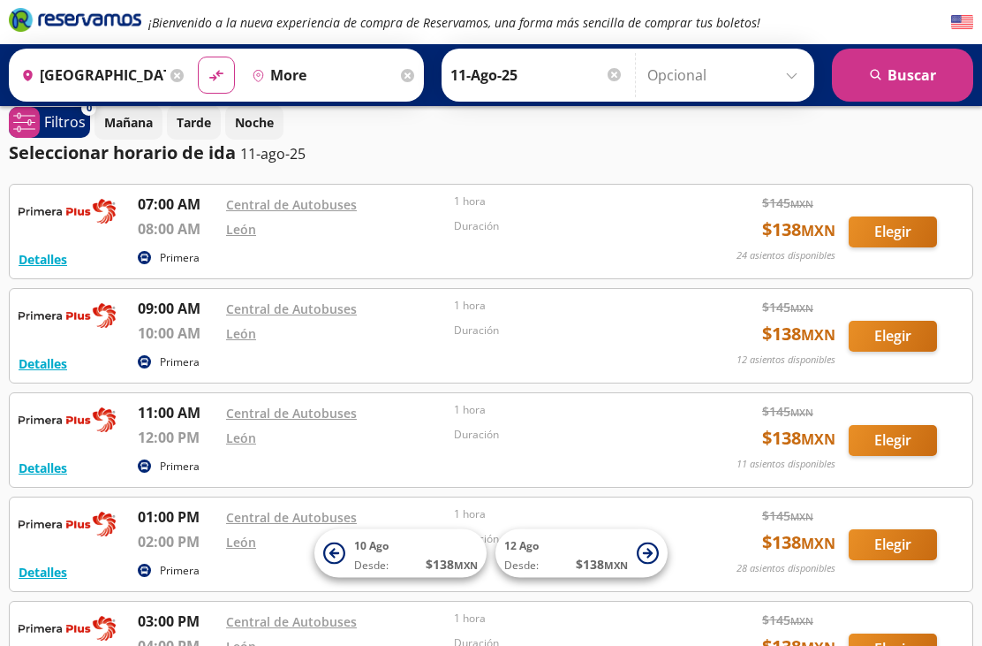
type input "[GEOGRAPHIC_DATA], [GEOGRAPHIC_DATA]"
click at [897, 72] on button "search [GEOGRAPHIC_DATA]" at bounding box center [902, 75] width 141 height 53
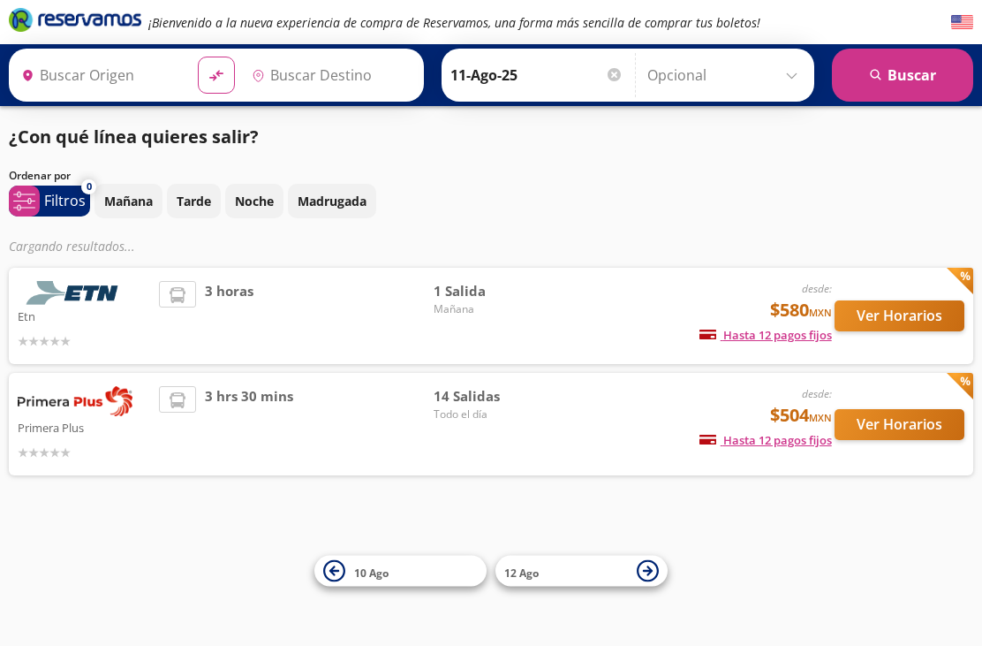
type input "[GEOGRAPHIC_DATA], [GEOGRAPHIC_DATA]"
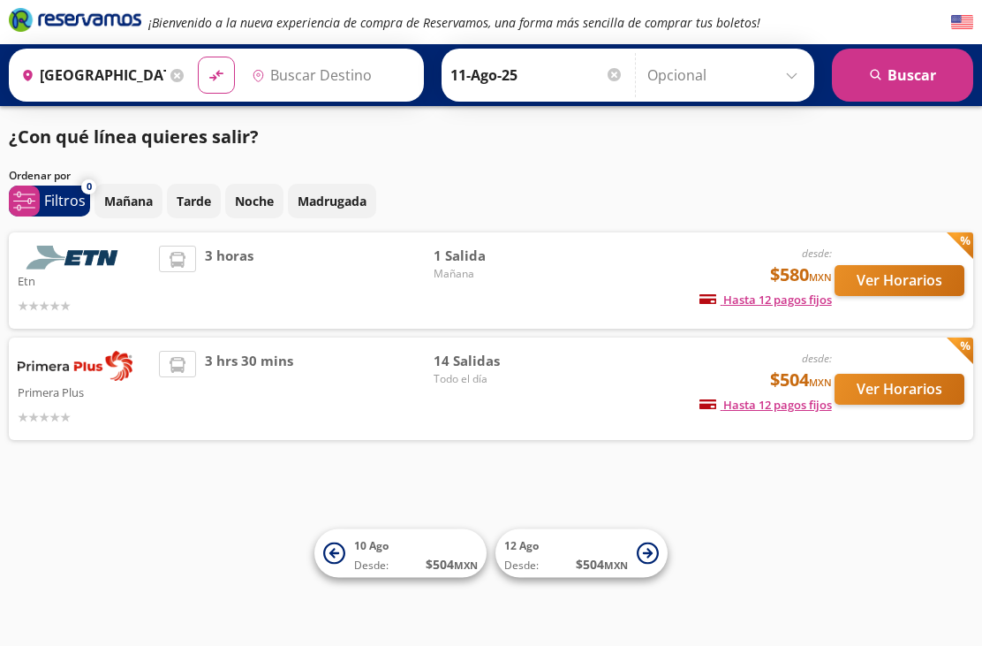
type input "[GEOGRAPHIC_DATA], [GEOGRAPHIC_DATA]"
click at [897, 380] on button "Ver Horarios" at bounding box center [899, 389] width 130 height 31
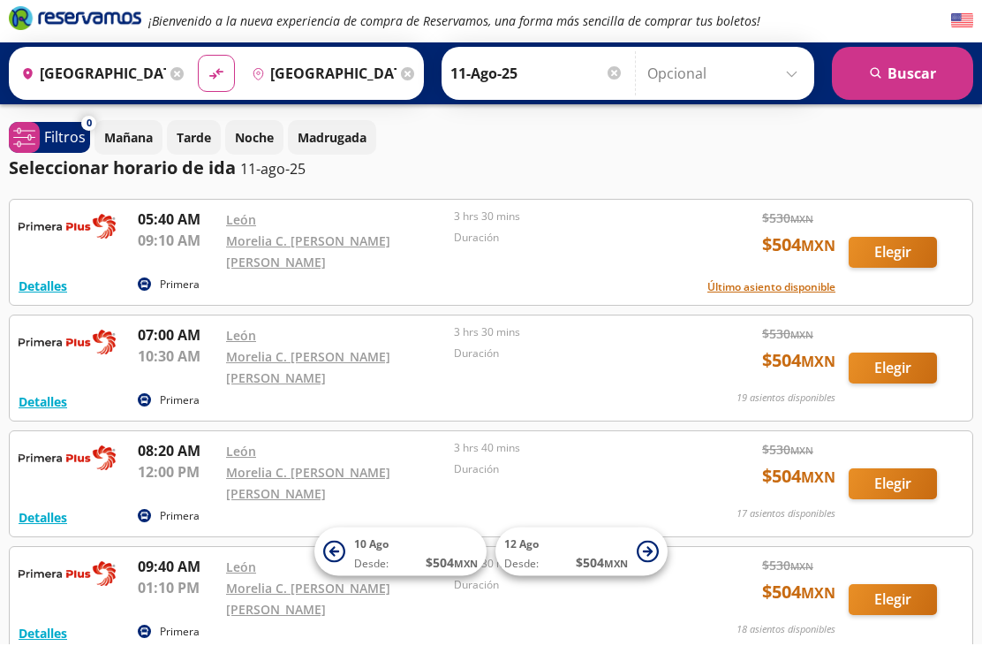
scroll to position [5, 0]
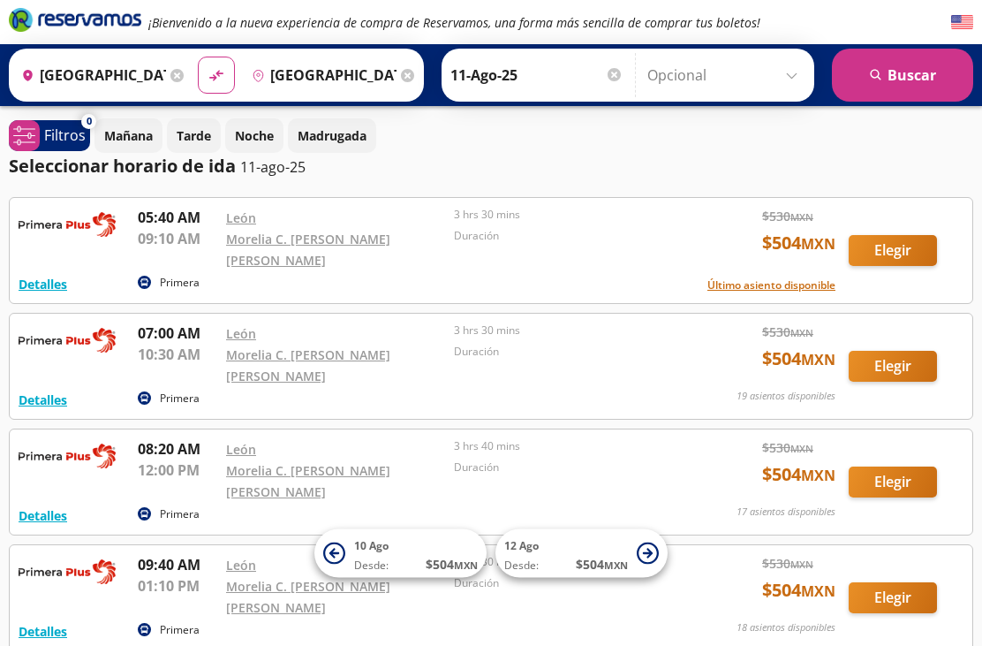
click at [902, 69] on button "search [GEOGRAPHIC_DATA]" at bounding box center [902, 75] width 141 height 53
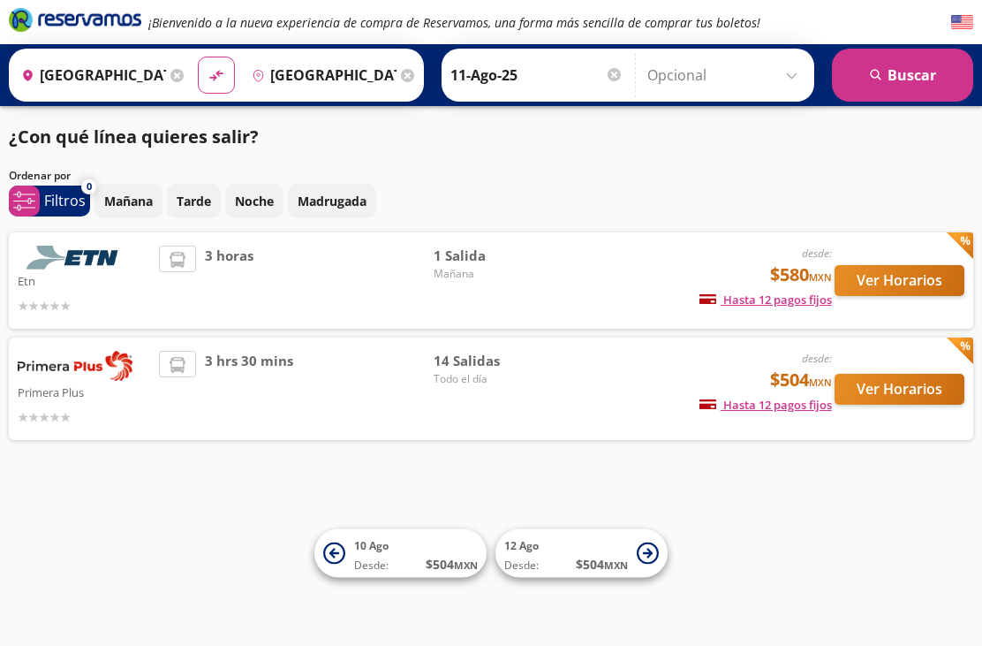
click at [900, 271] on button "Ver Horarios" at bounding box center [899, 280] width 130 height 31
